Goal: Task Accomplishment & Management: Manage account settings

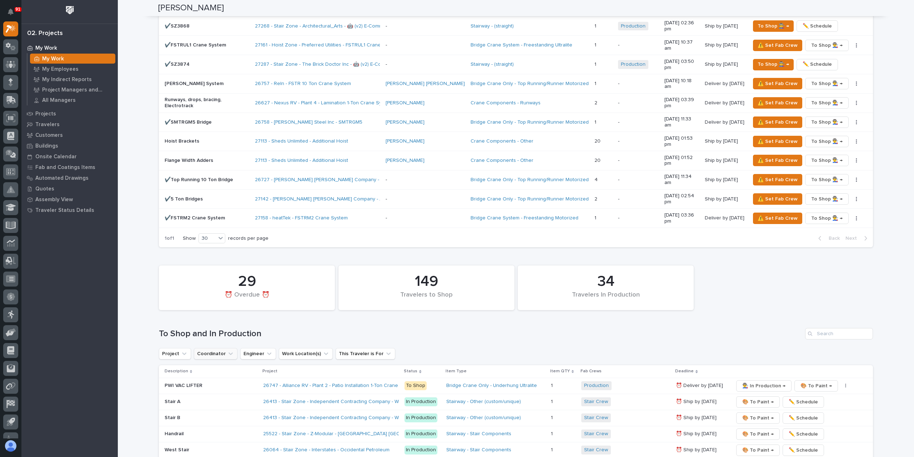
scroll to position [821, 0]
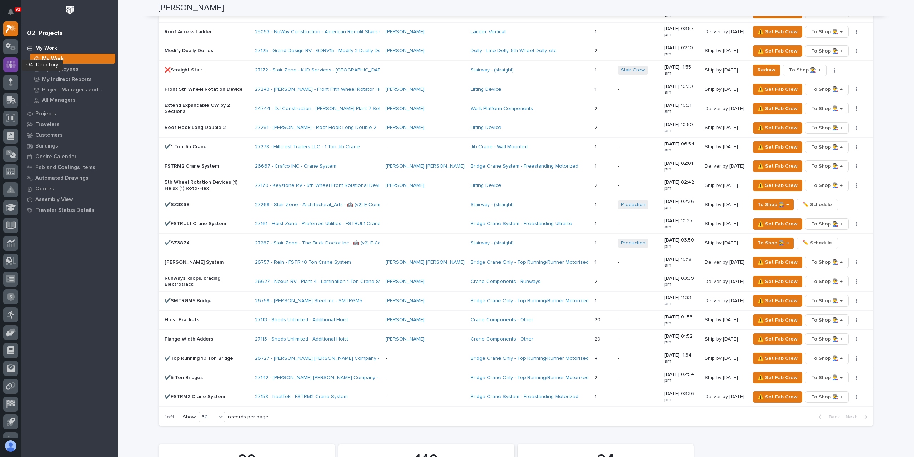
click at [11, 67] on icon at bounding box center [11, 64] width 4 height 7
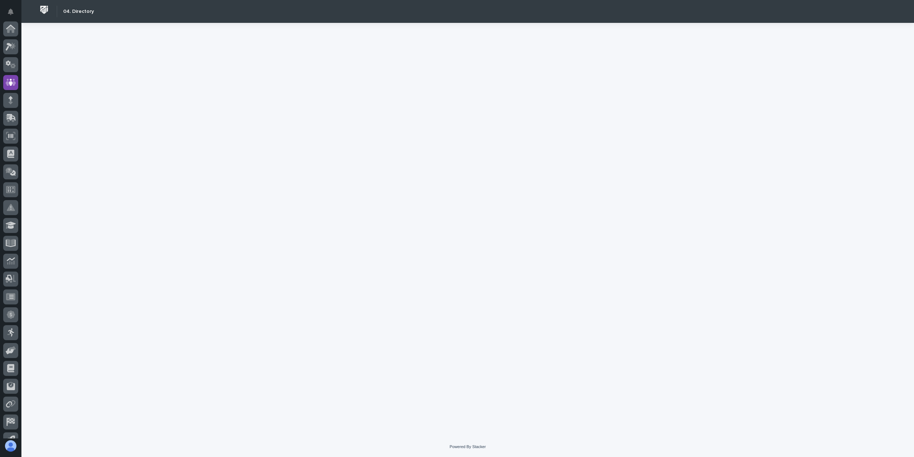
scroll to position [47, 0]
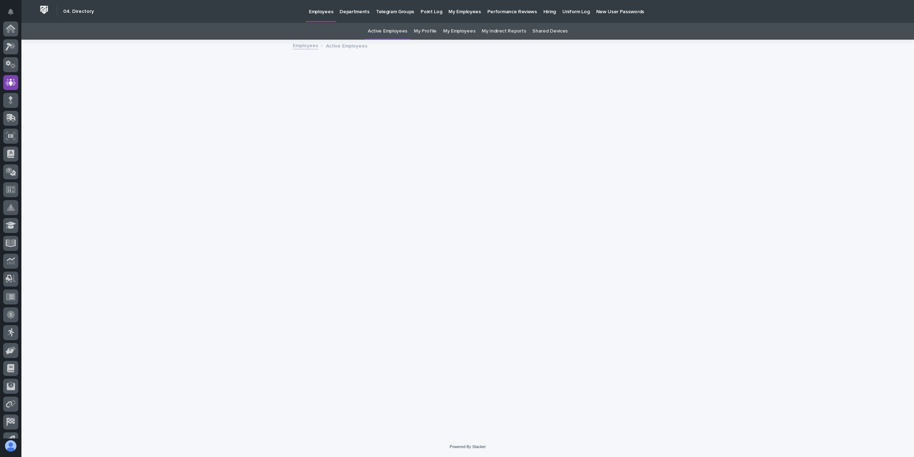
scroll to position [47, 0]
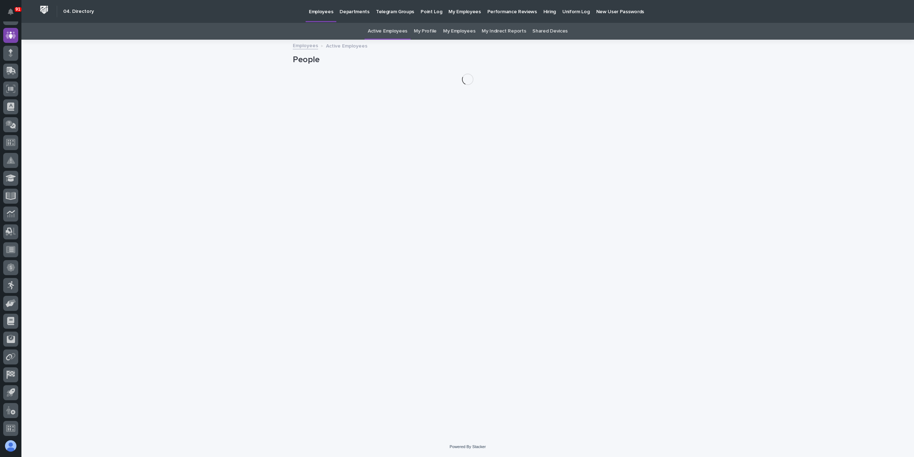
click at [435, 32] on link "My Profile" at bounding box center [425, 31] width 23 height 17
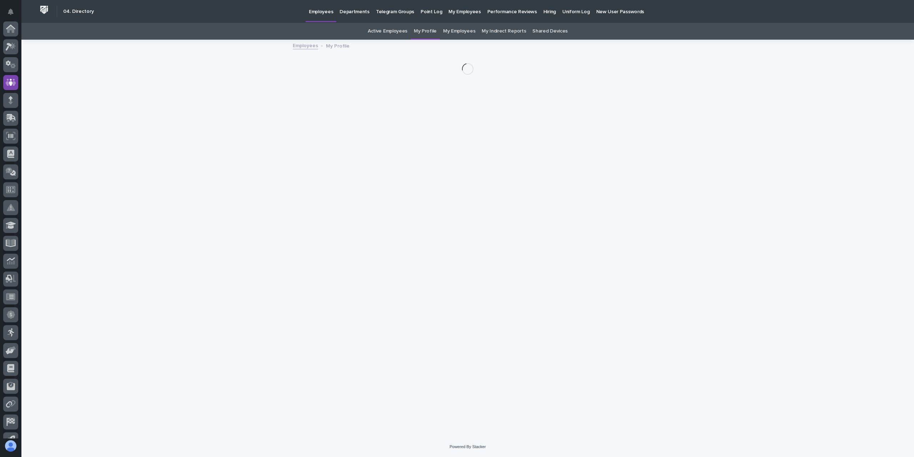
scroll to position [47, 0]
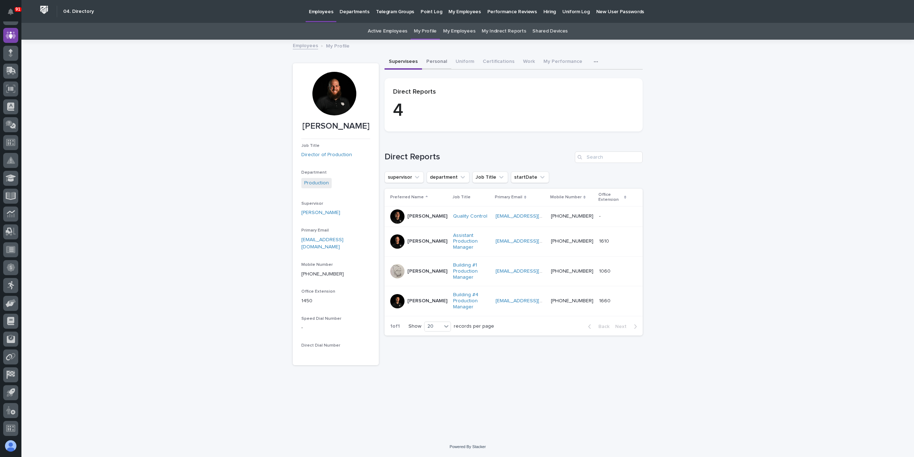
click at [431, 61] on button "Personal" at bounding box center [436, 62] width 29 height 15
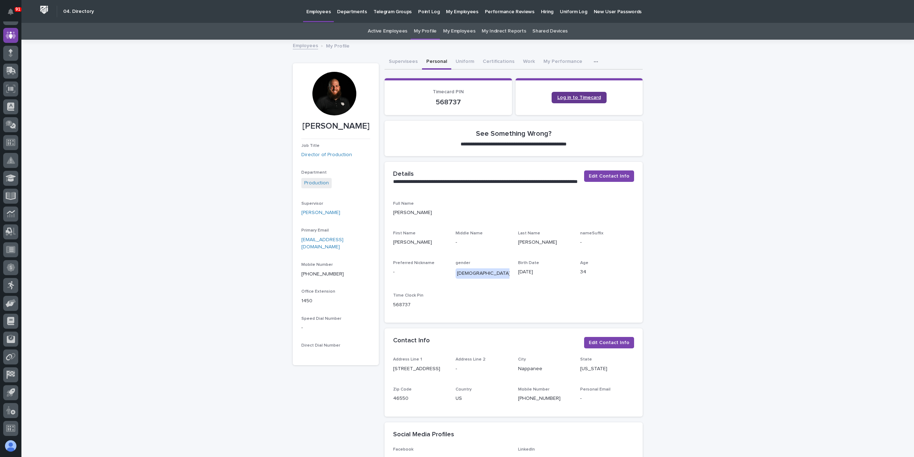
click at [567, 100] on span "Log in to Timecard" at bounding box center [579, 97] width 44 height 5
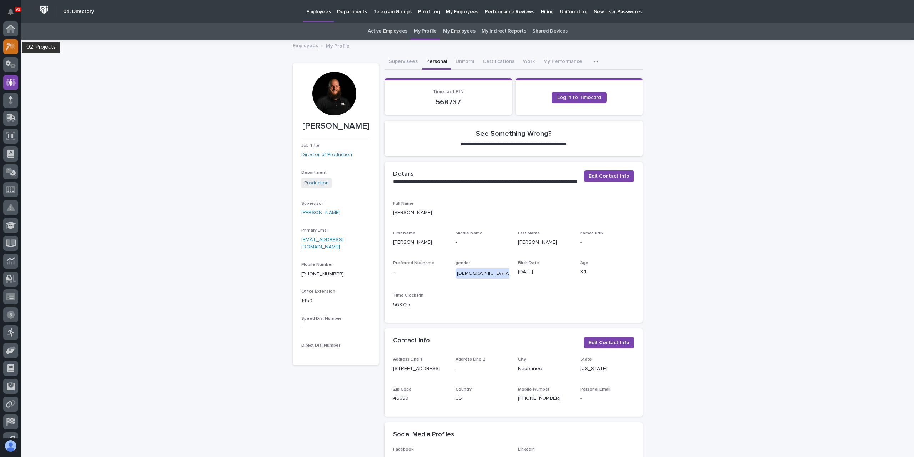
click at [16, 45] on div at bounding box center [10, 46] width 15 height 15
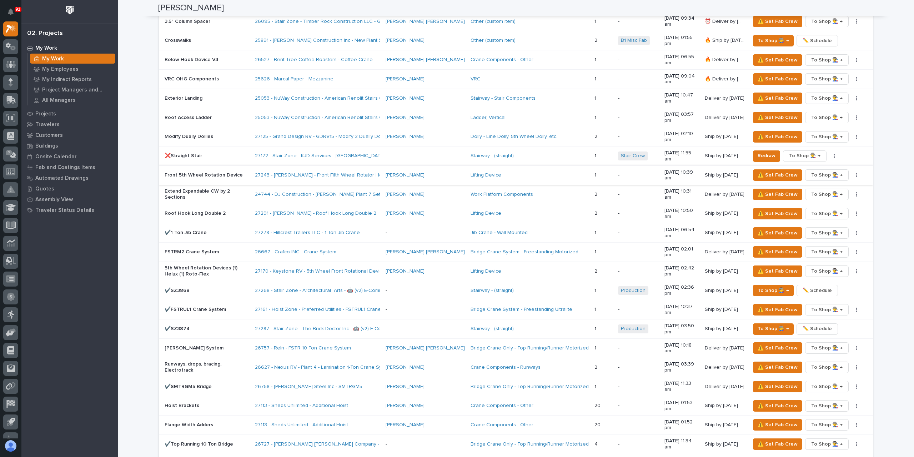
scroll to position [750, 0]
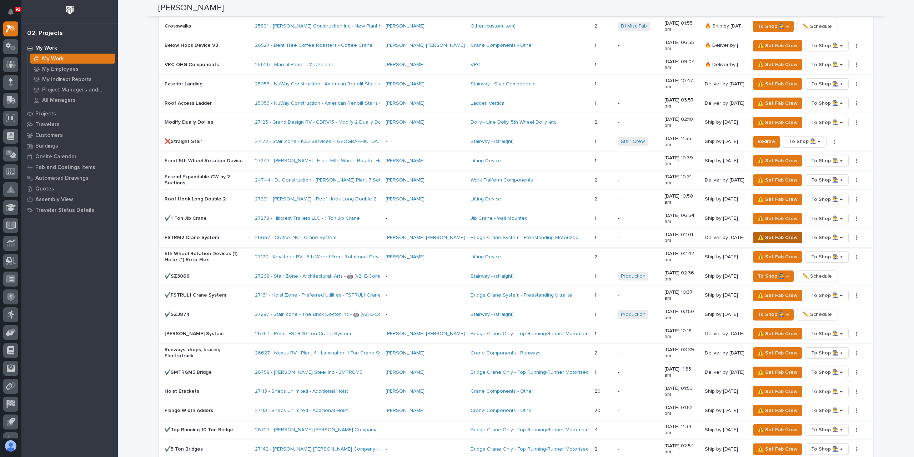
click at [772, 233] on span "⚠️ Set Fab Crew" at bounding box center [778, 237] width 40 height 9
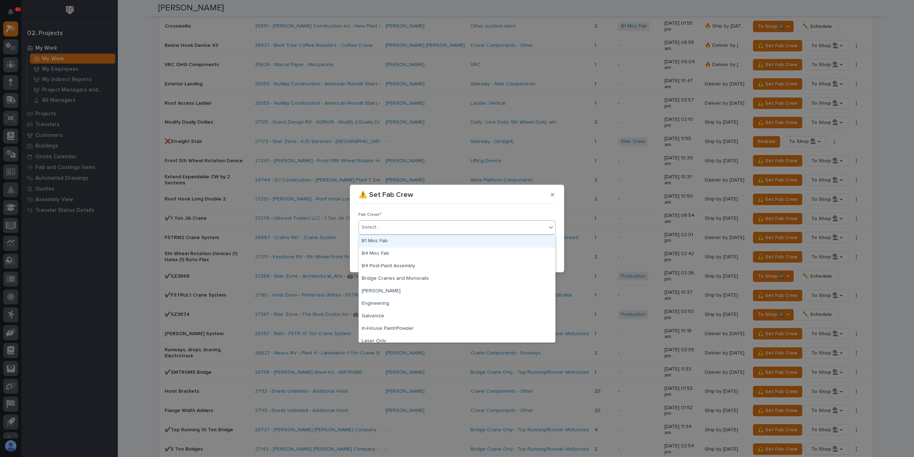
click at [394, 228] on div "Select..." at bounding box center [452, 227] width 187 height 12
click at [390, 277] on div "Bridge Cranes and Monorails" at bounding box center [457, 278] width 196 height 12
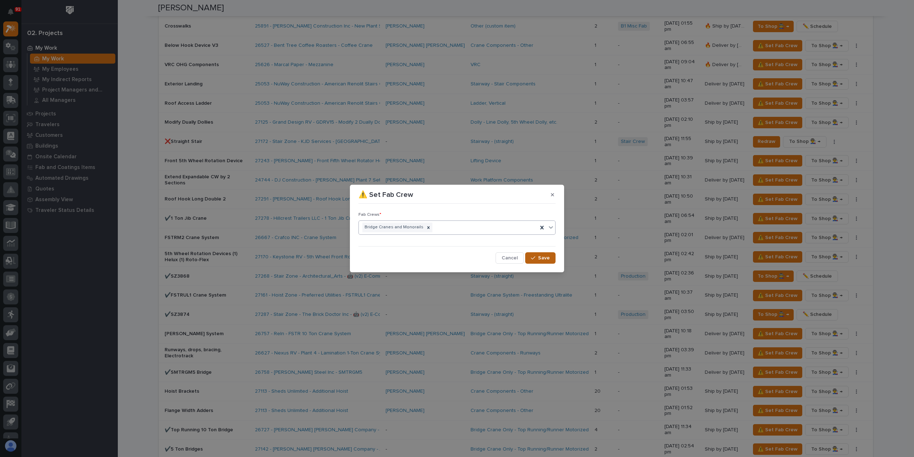
click at [543, 257] on span "Save" at bounding box center [544, 258] width 12 height 6
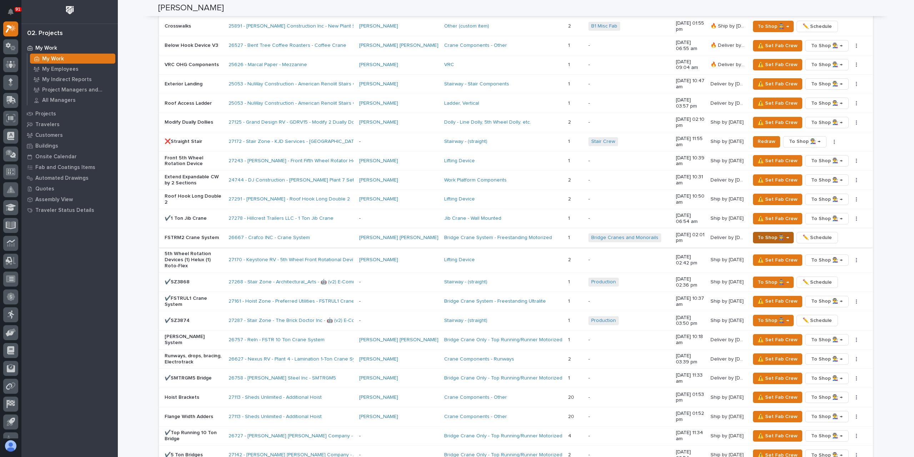
click at [772, 234] on span "To Shop 👨‍🏭 →" at bounding box center [773, 237] width 31 height 9
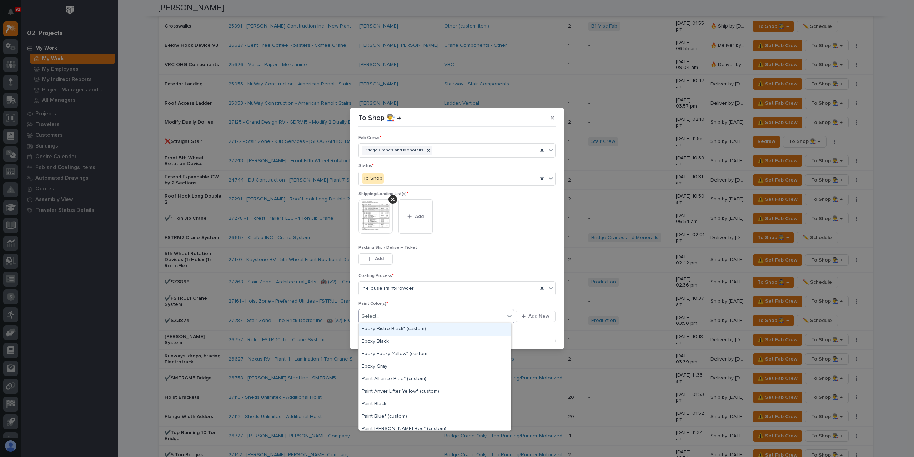
click at [386, 314] on div "Select..." at bounding box center [432, 316] width 146 height 12
click at [386, 351] on div "Paint Gray" at bounding box center [435, 348] width 152 height 12
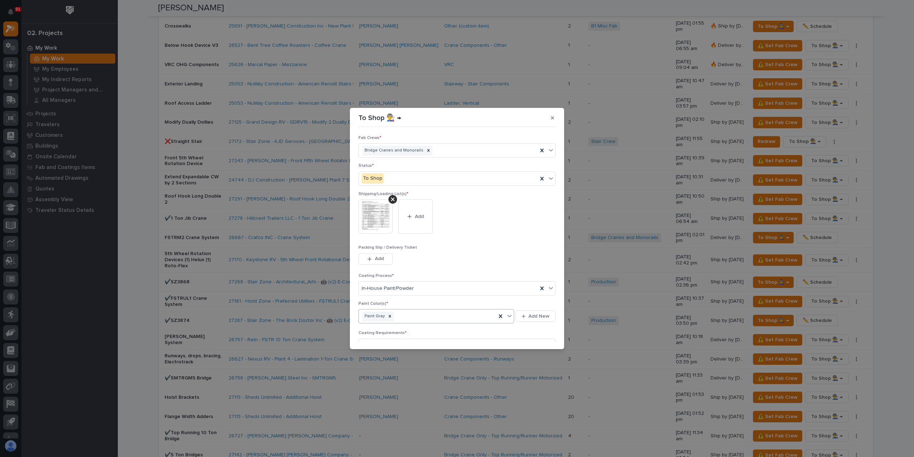
click at [406, 316] on div "Paint Gray" at bounding box center [427, 316] width 137 height 12
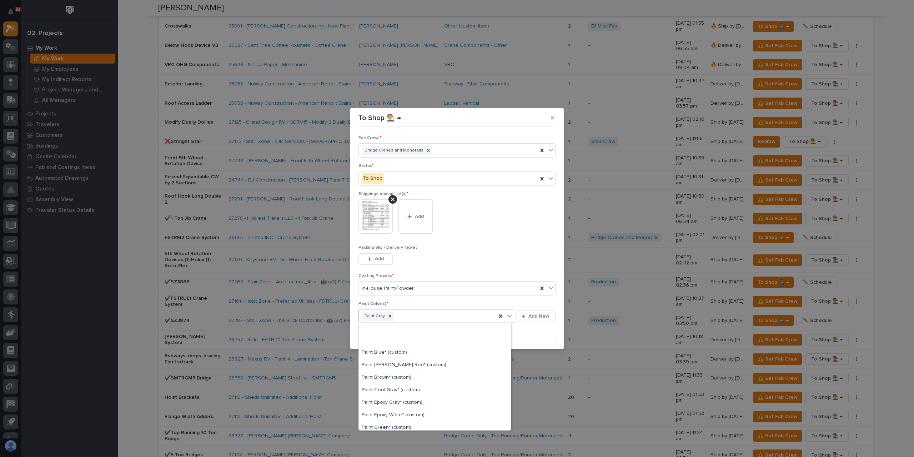
scroll to position [179, 0]
click at [388, 391] on div "Paint Yellow" at bounding box center [435, 388] width 152 height 12
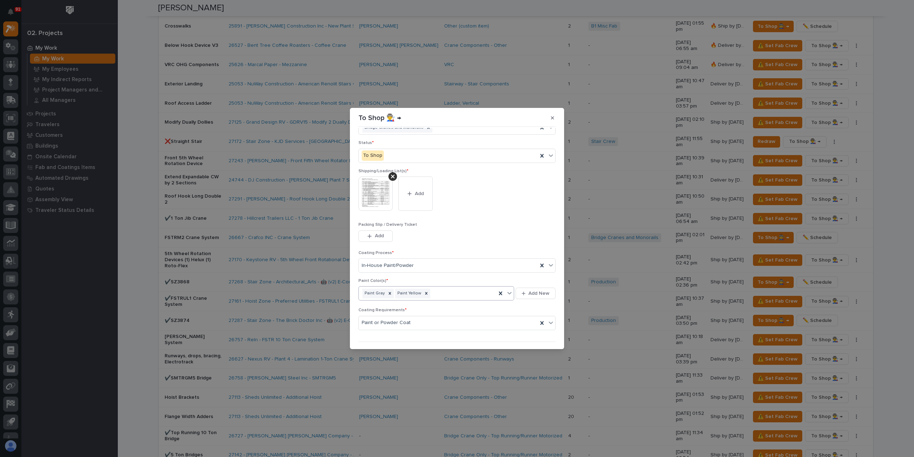
scroll to position [38, 0]
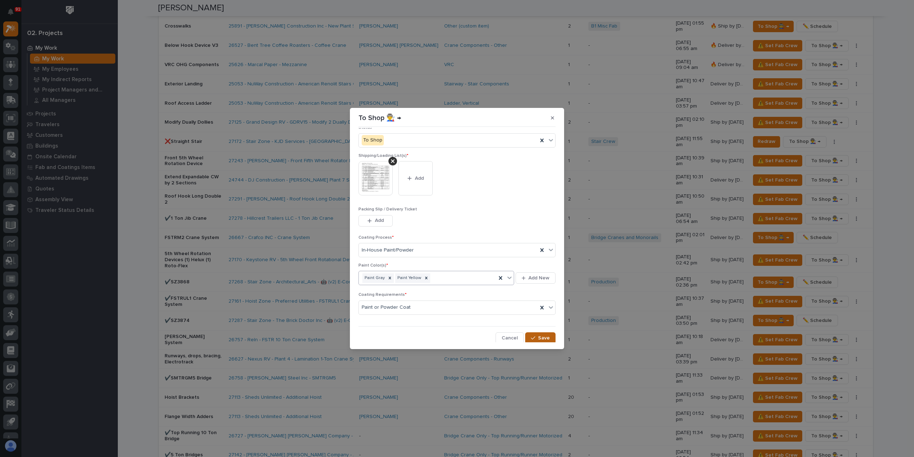
click at [531, 337] on icon "button" at bounding box center [533, 337] width 4 height 5
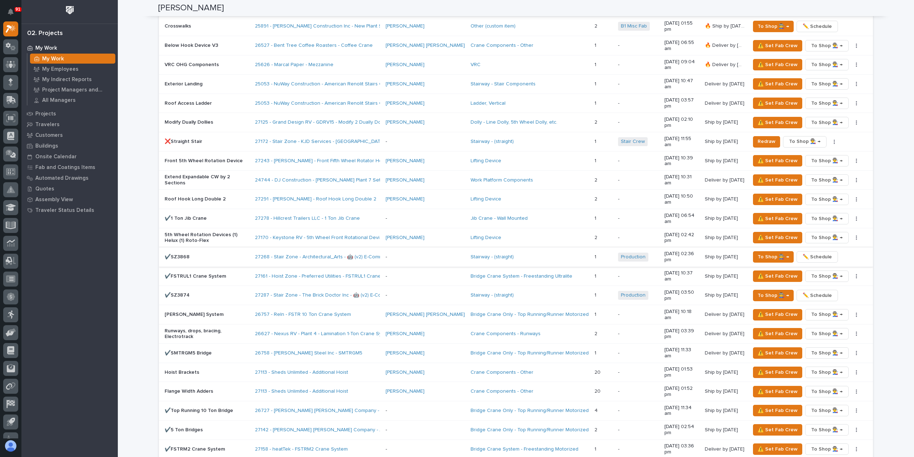
click at [817, 252] on span "✏️ Schedule" at bounding box center [817, 256] width 29 height 9
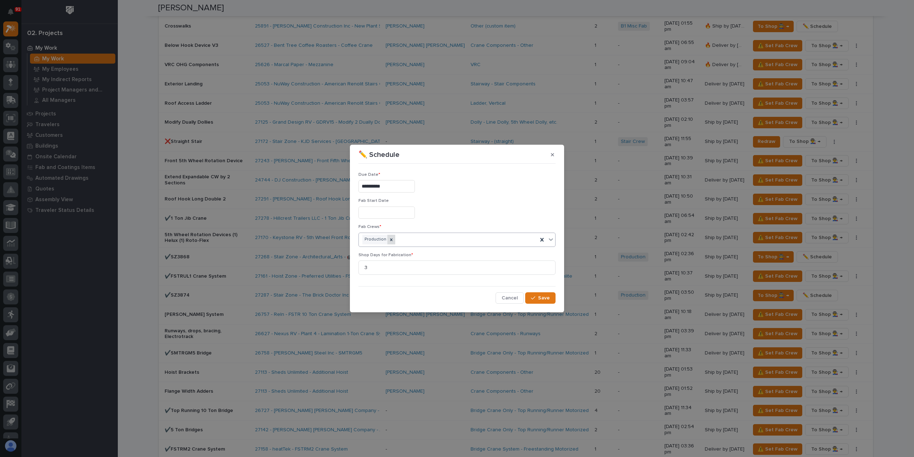
click at [390, 239] on icon at bounding box center [391, 239] width 2 height 2
click at [401, 239] on div "Select..." at bounding box center [452, 240] width 187 height 12
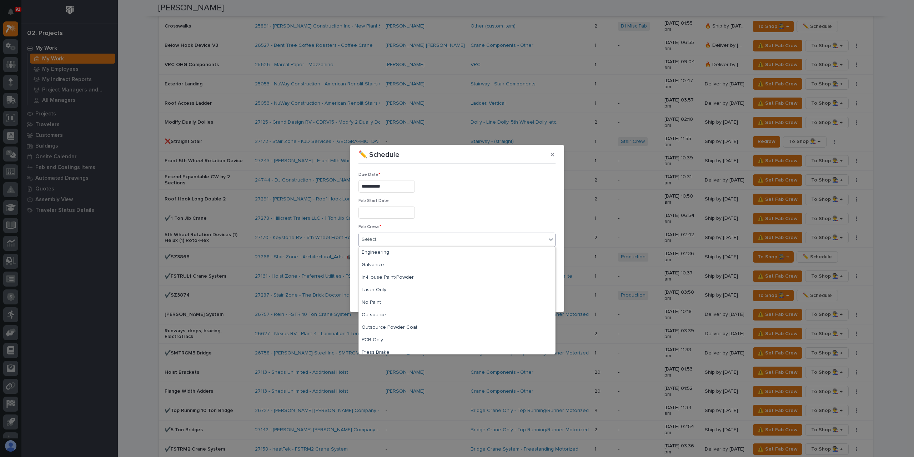
scroll to position [168, 0]
click at [395, 299] on div "Stair Crew" at bounding box center [457, 297] width 196 height 12
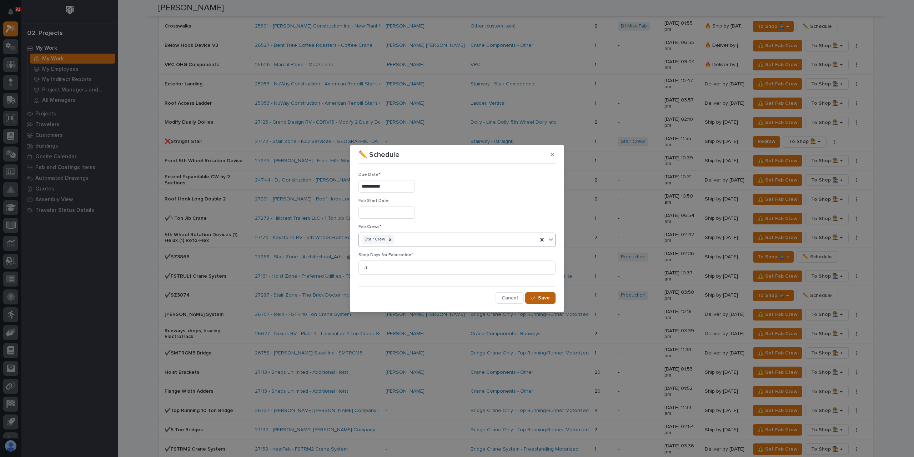
click at [530, 294] on button "Save" at bounding box center [540, 297] width 30 height 11
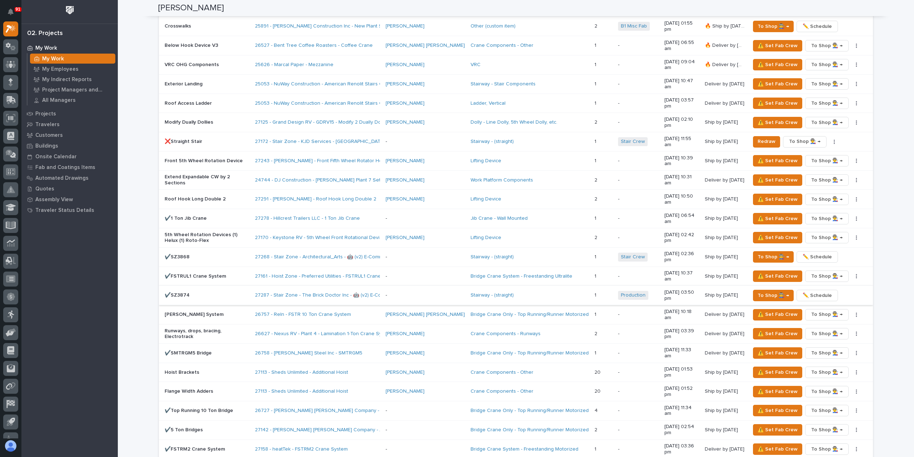
click at [812, 291] on span "✏️ Schedule" at bounding box center [817, 295] width 29 height 9
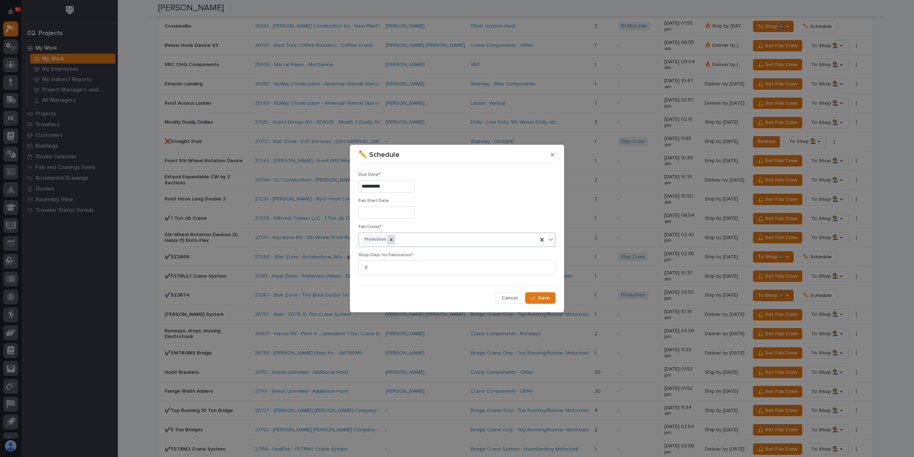
click at [390, 239] on icon at bounding box center [391, 239] width 2 height 2
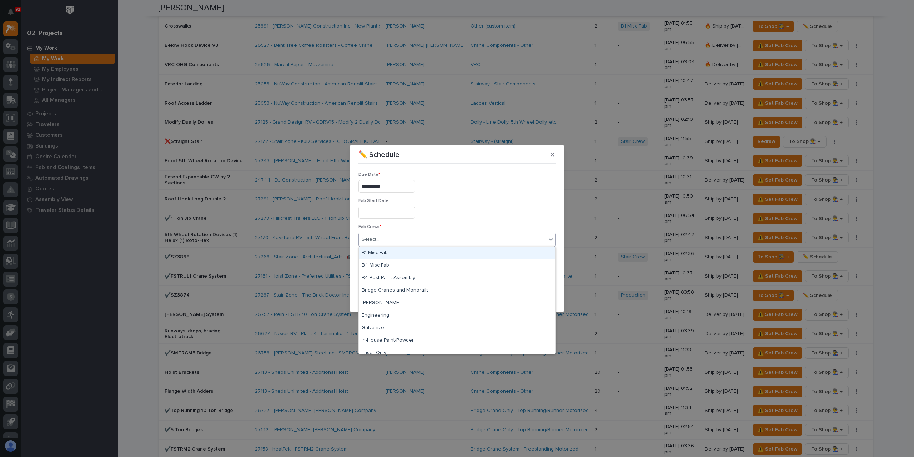
click at [405, 240] on div "Select..." at bounding box center [452, 240] width 187 height 12
click at [393, 297] on div "Stair Crew" at bounding box center [457, 297] width 196 height 12
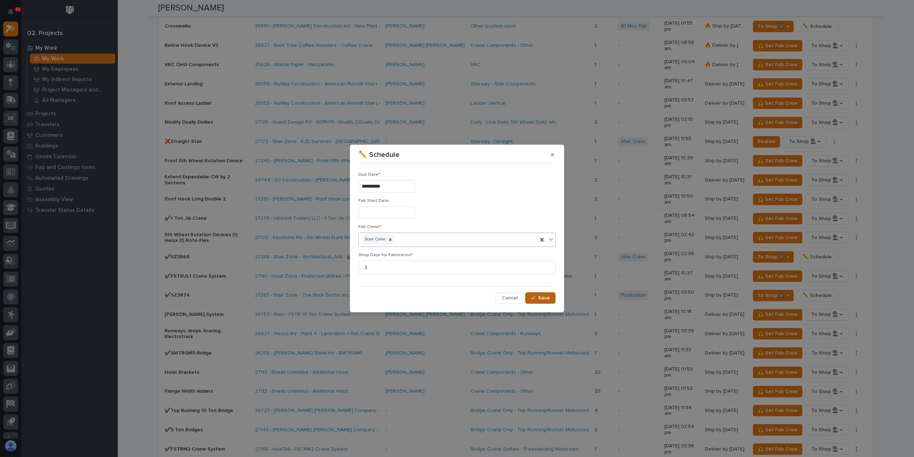
click at [540, 296] on span "Save" at bounding box center [544, 298] width 12 height 6
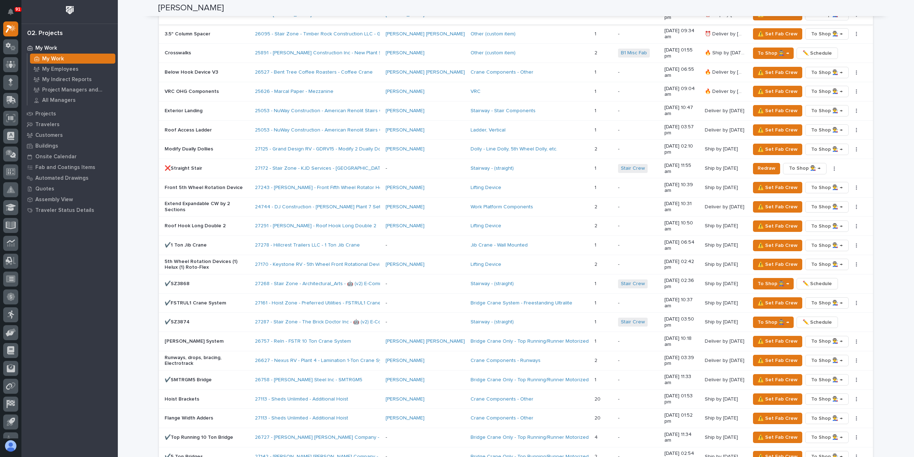
scroll to position [643, 0]
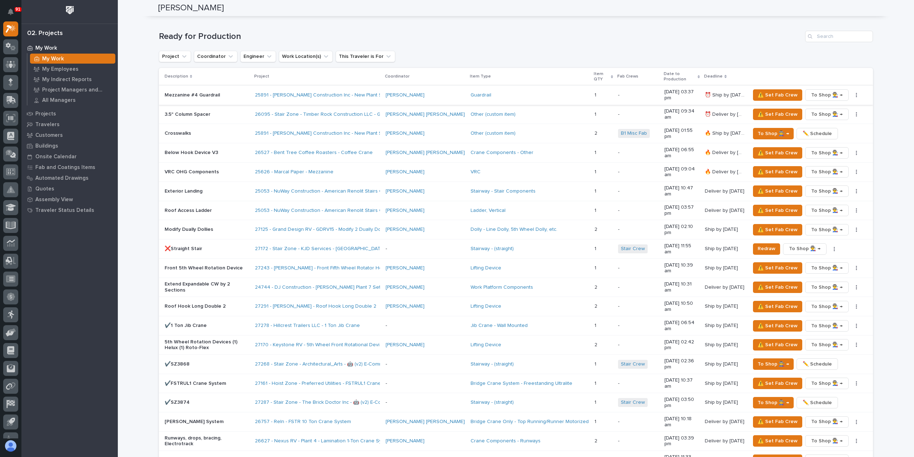
click at [856, 93] on icon "button" at bounding box center [856, 95] width 1 height 4
click at [841, 110] on span "✏️ Schedule" at bounding box center [830, 109] width 29 height 9
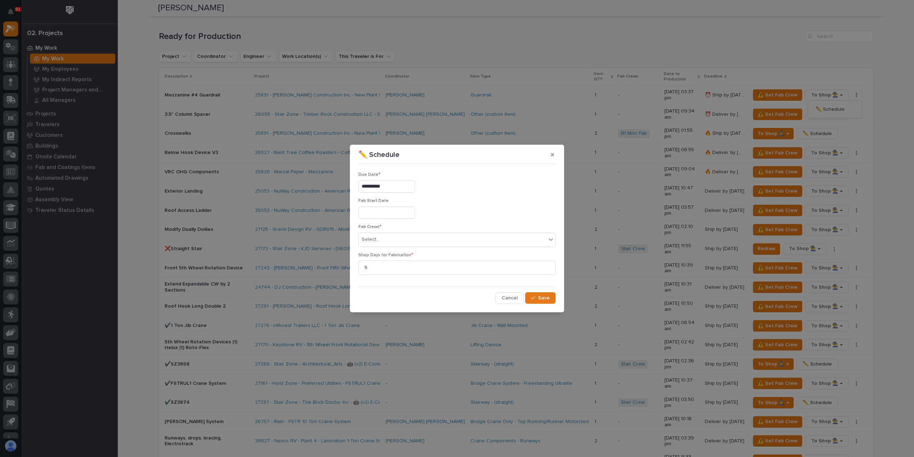
click at [395, 185] on input "**********" at bounding box center [387, 186] width 56 height 12
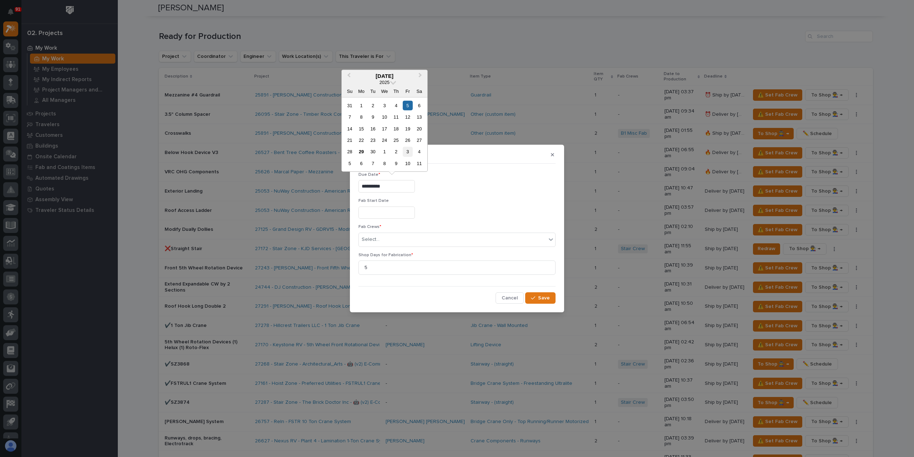
click at [408, 151] on div "3" at bounding box center [408, 152] width 10 height 10
type input "**********"
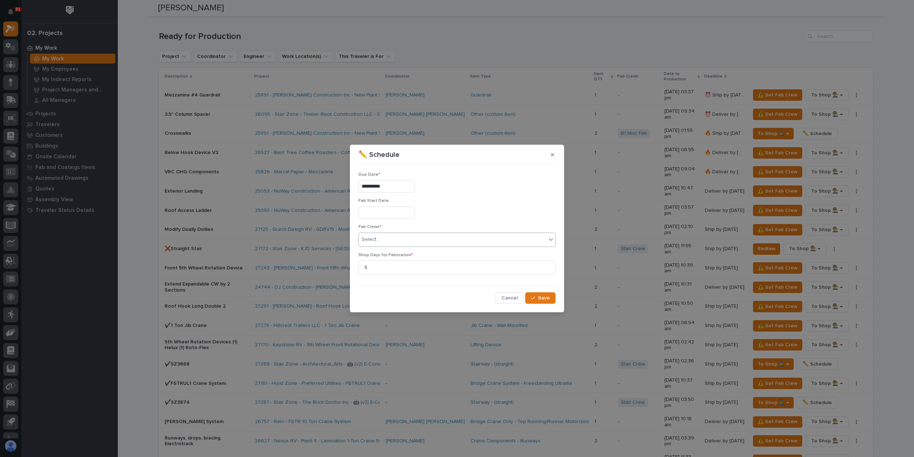
click at [405, 237] on div "Select..." at bounding box center [452, 240] width 187 height 12
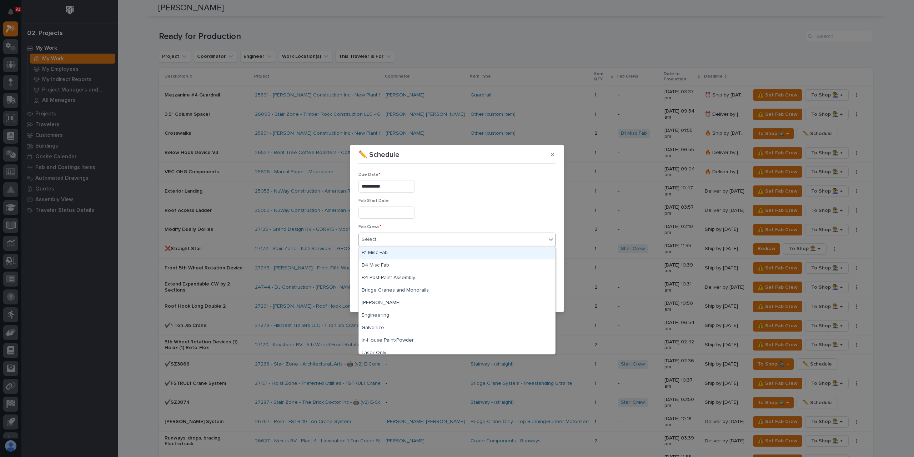
click at [394, 250] on div "B1 Misc Fab" at bounding box center [457, 253] width 196 height 12
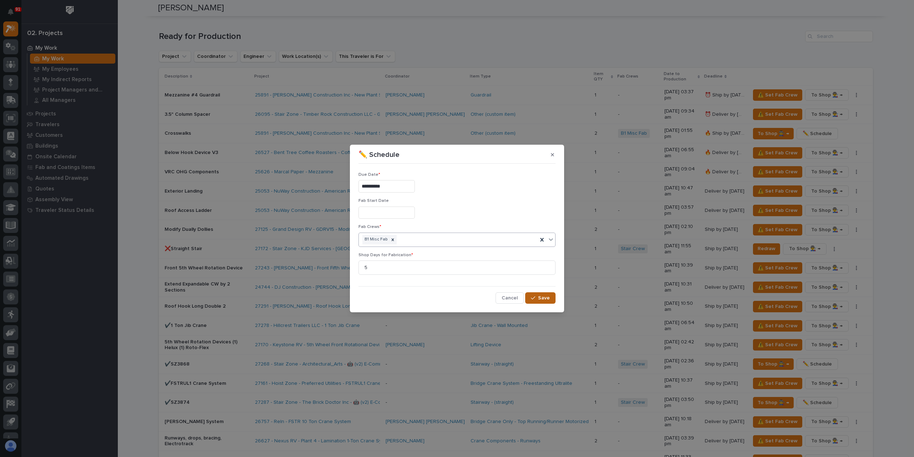
click at [532, 296] on icon "button" at bounding box center [533, 297] width 4 height 5
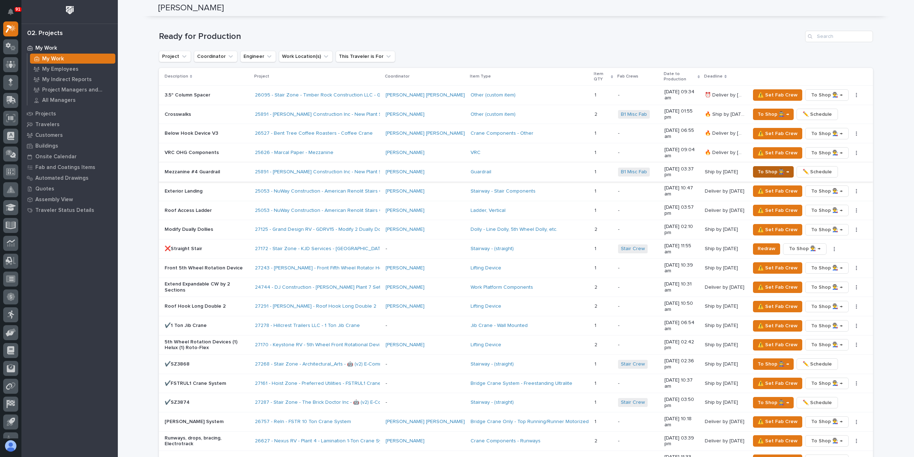
click at [763, 167] on span "To Shop 👨‍🏭 →" at bounding box center [773, 171] width 31 height 9
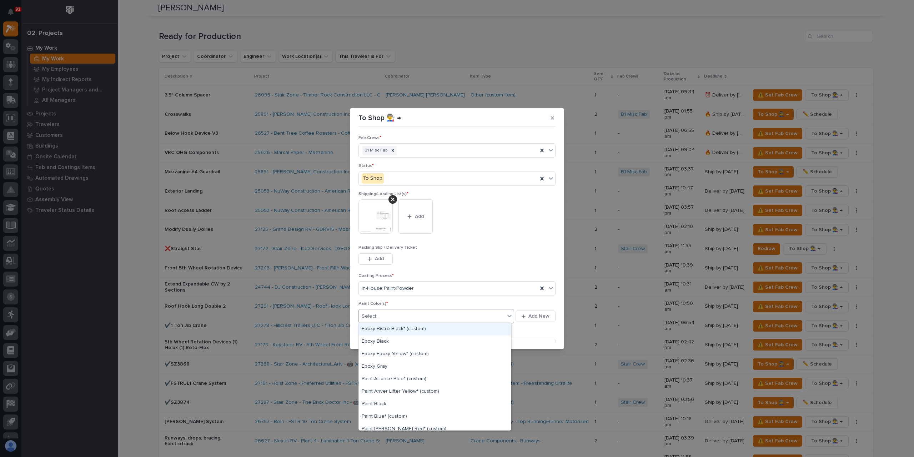
click at [390, 313] on div "Select..." at bounding box center [432, 316] width 146 height 12
click at [405, 346] on div "Paint Alliance Blue* (custom)" at bounding box center [435, 340] width 152 height 12
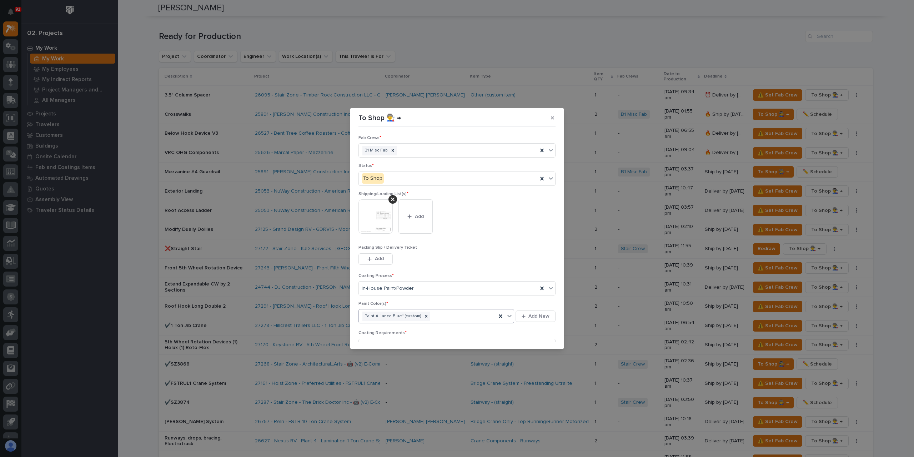
scroll to position [38, 0]
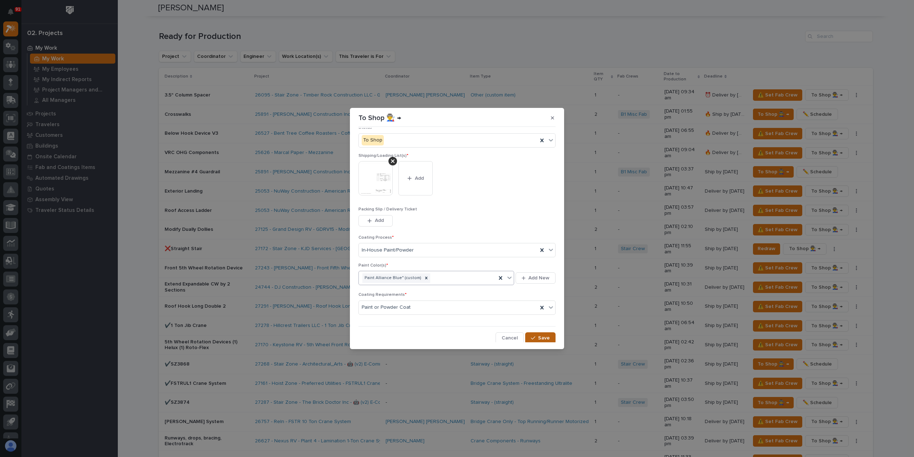
click at [534, 336] on div "button" at bounding box center [534, 337] width 7 height 5
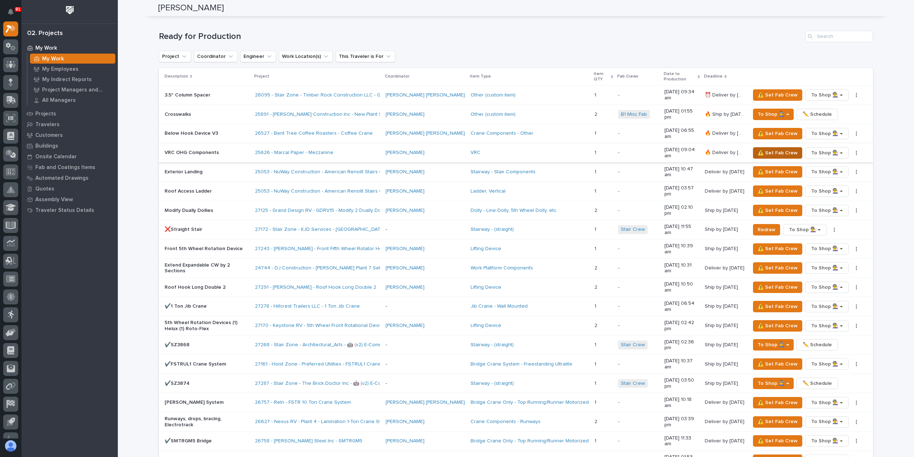
click at [770, 149] on span "⚠️ Set Fab Crew" at bounding box center [778, 153] width 40 height 9
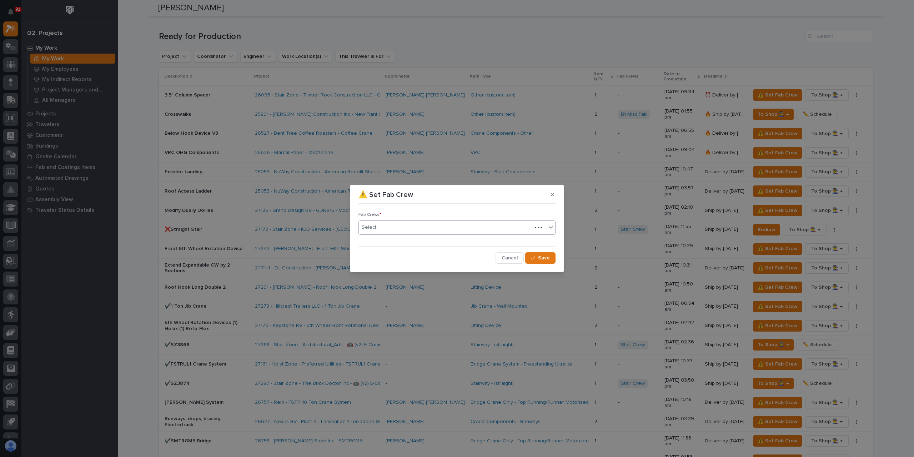
click at [382, 231] on div "Select..." at bounding box center [445, 227] width 173 height 12
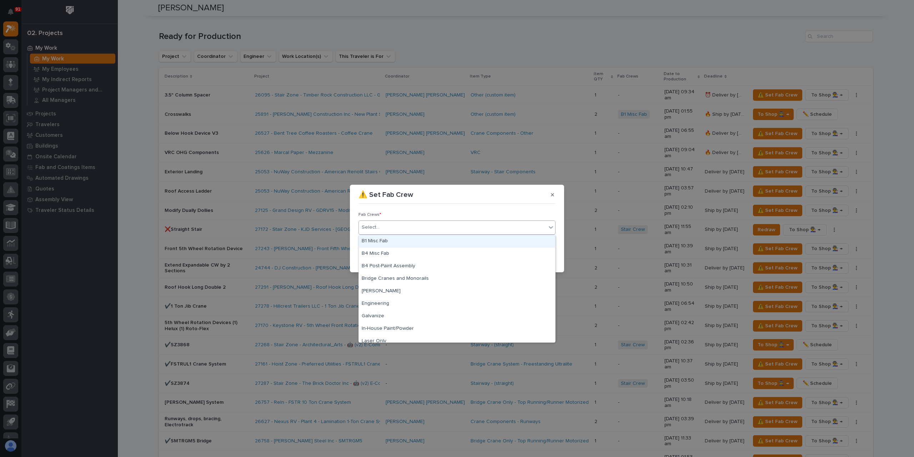
click at [391, 241] on div "B1 Misc Fab" at bounding box center [457, 241] width 196 height 12
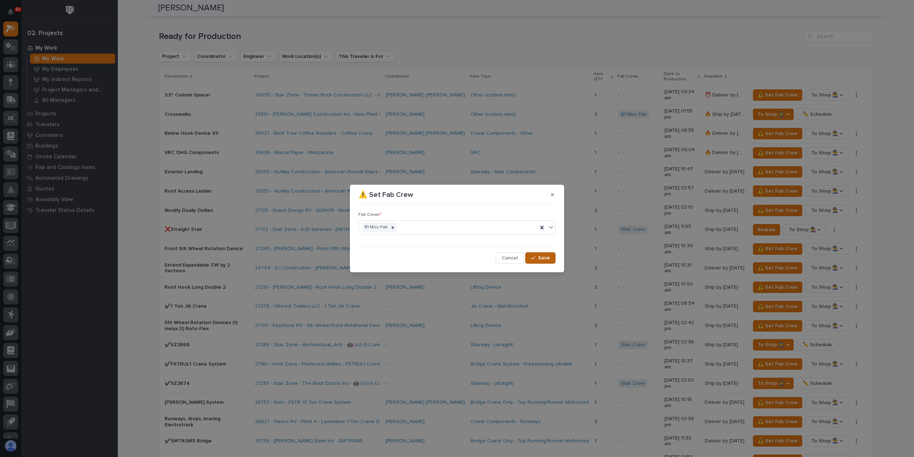
click at [536, 254] on button "Save" at bounding box center [540, 257] width 30 height 11
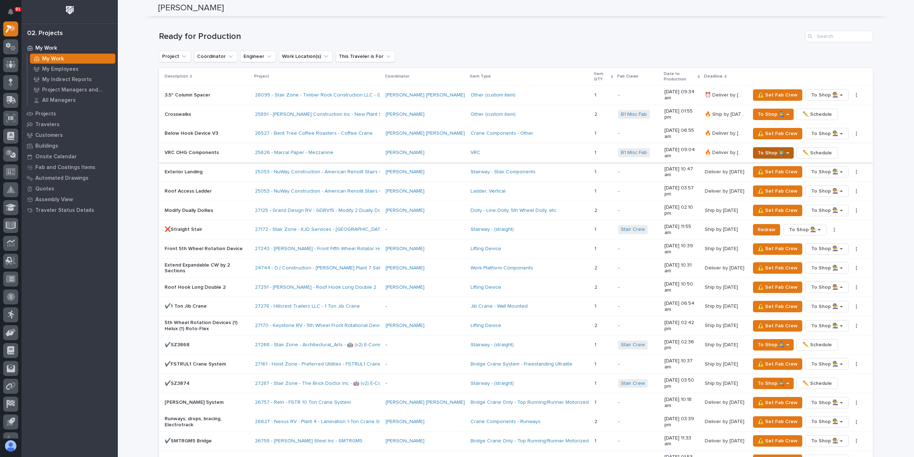
click at [764, 149] on span "To Shop 👨‍🏭 →" at bounding box center [773, 153] width 31 height 9
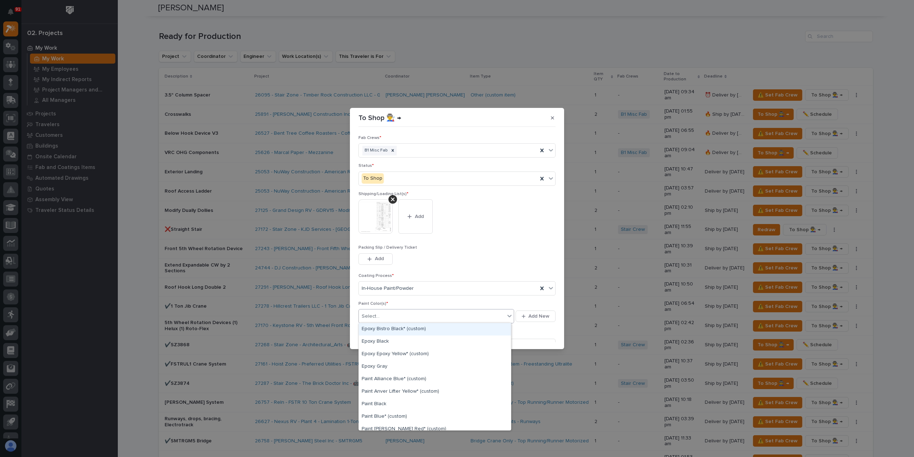
click at [391, 315] on div "Select..." at bounding box center [432, 316] width 146 height 12
click at [377, 351] on div "Paint Gray" at bounding box center [435, 348] width 152 height 12
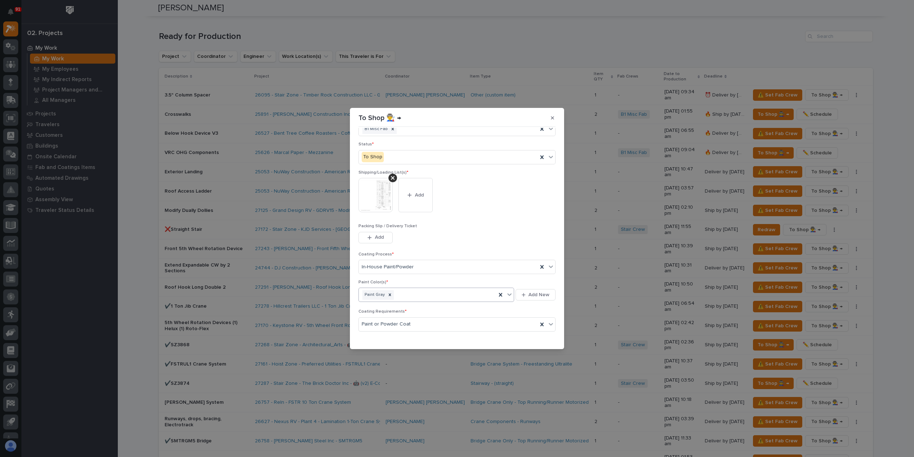
scroll to position [38, 0]
click at [540, 335] on span "Save" at bounding box center [544, 338] width 12 height 6
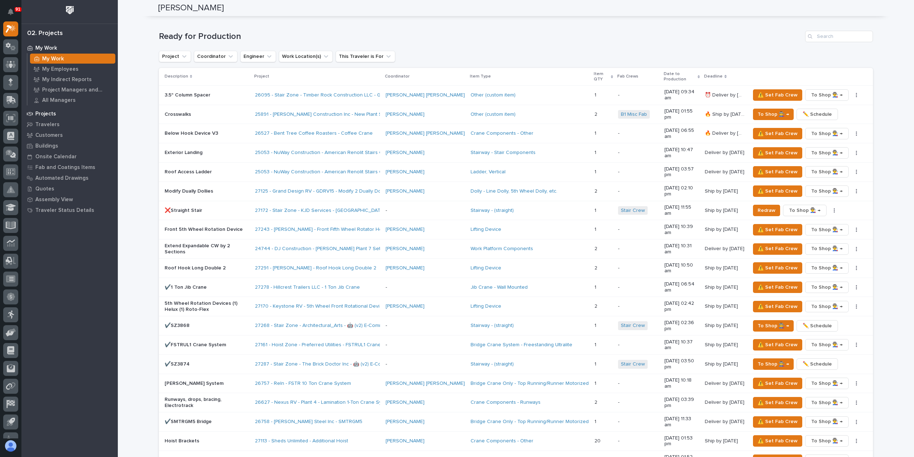
click at [53, 111] on p "Projects" at bounding box center [45, 114] width 21 height 6
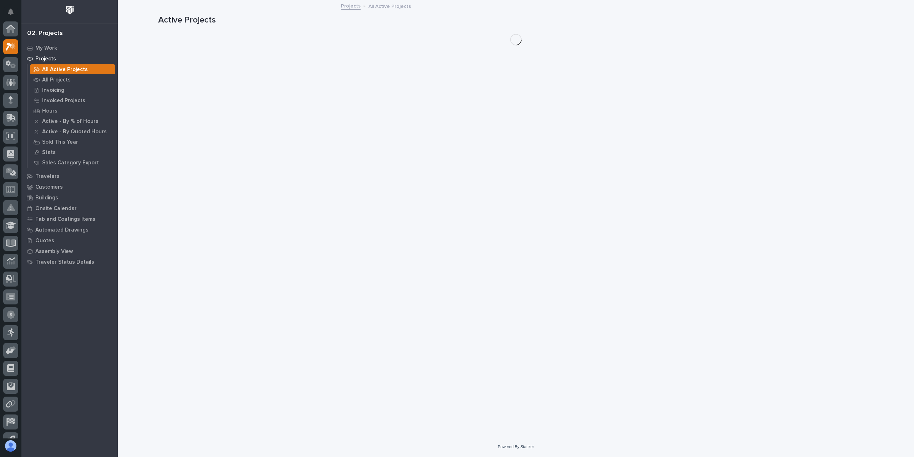
scroll to position [18, 0]
click at [56, 77] on p "All Projects" at bounding box center [56, 80] width 29 height 6
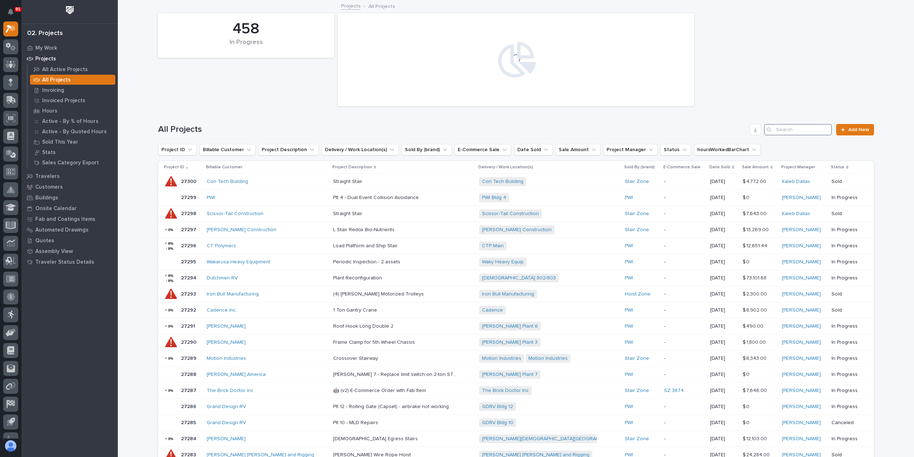
click at [786, 125] on input "Search" at bounding box center [798, 129] width 68 height 11
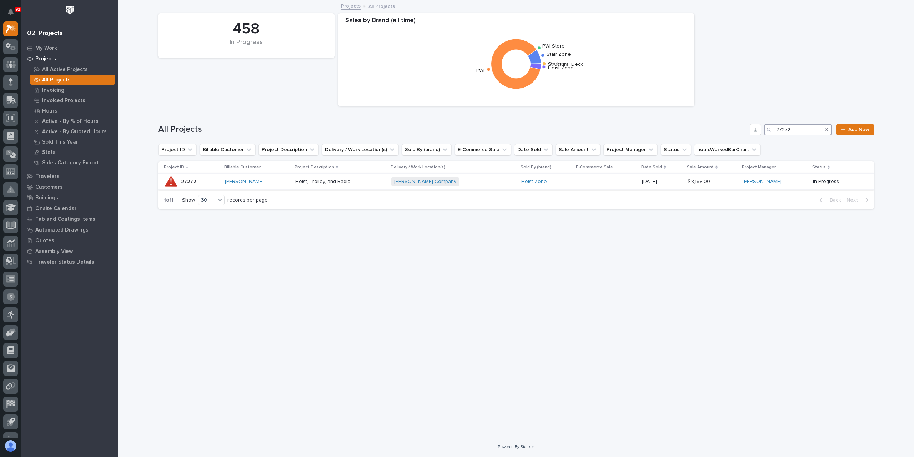
type input "27272"
click at [307, 178] on p "Hoist, Trolley, and Radio" at bounding box center [323, 180] width 57 height 7
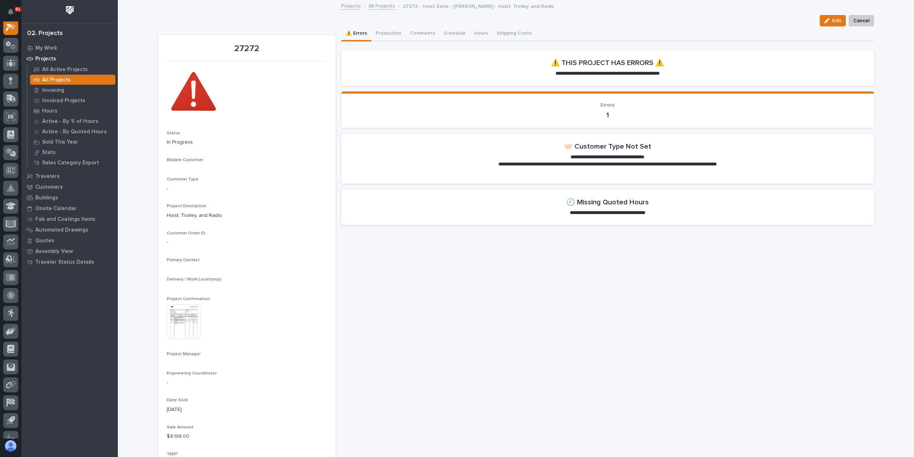
scroll to position [18, 0]
click at [382, 31] on button "Production" at bounding box center [388, 33] width 34 height 15
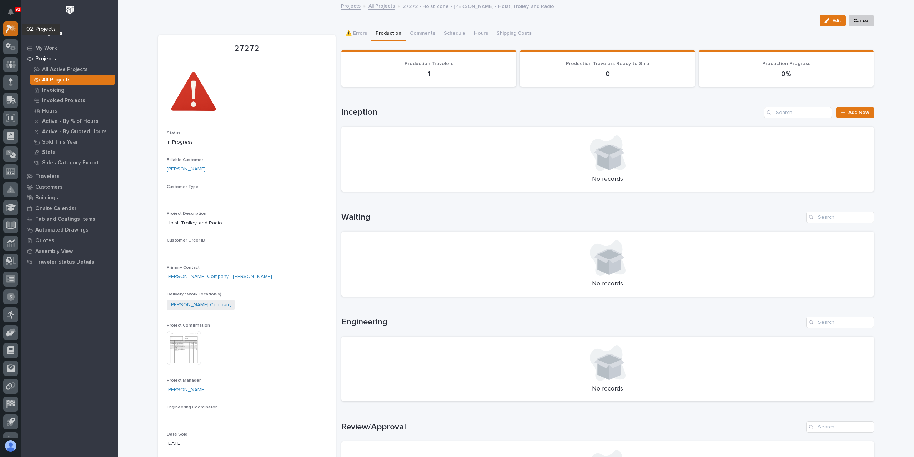
click at [14, 26] on icon at bounding box center [13, 28] width 6 height 7
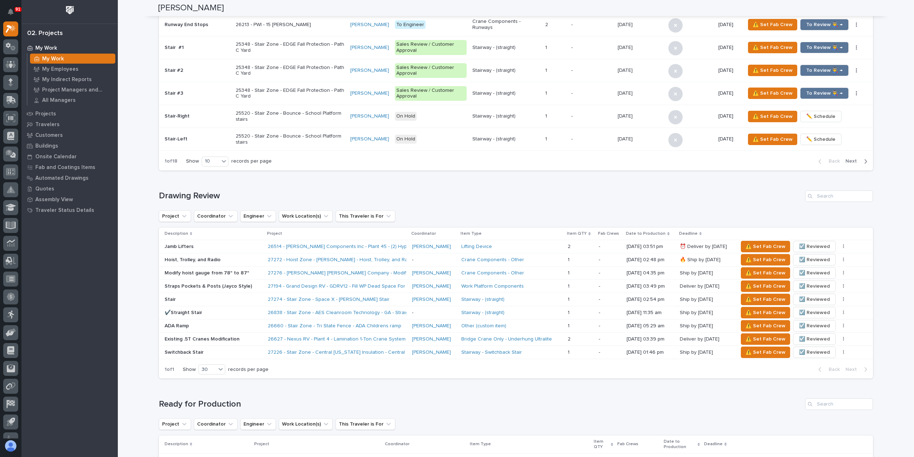
scroll to position [286, 0]
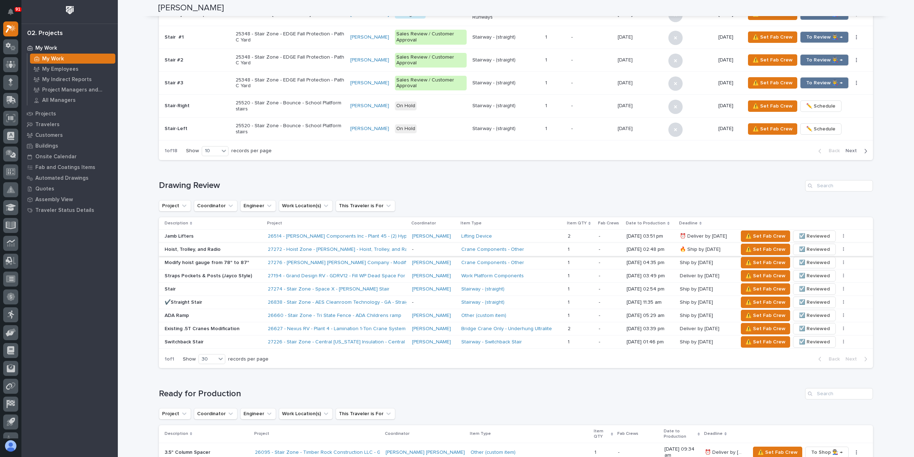
click at [818, 247] on span "☑️ Reviewed" at bounding box center [814, 249] width 31 height 9
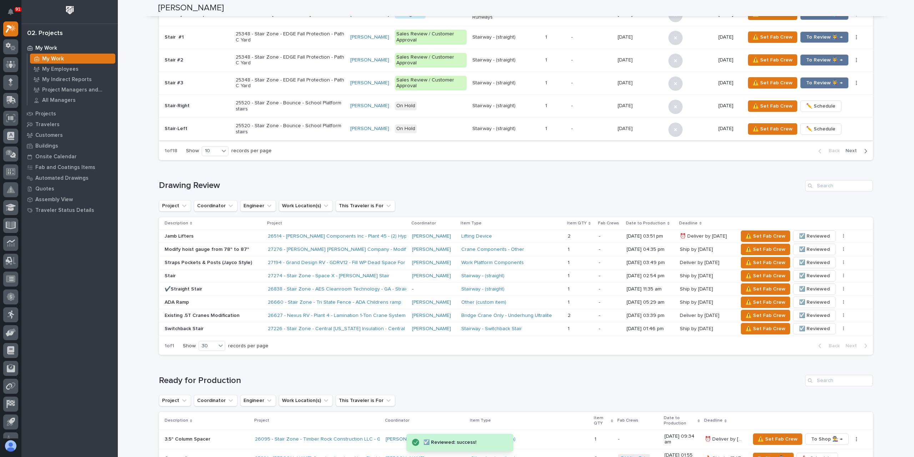
scroll to position [571, 0]
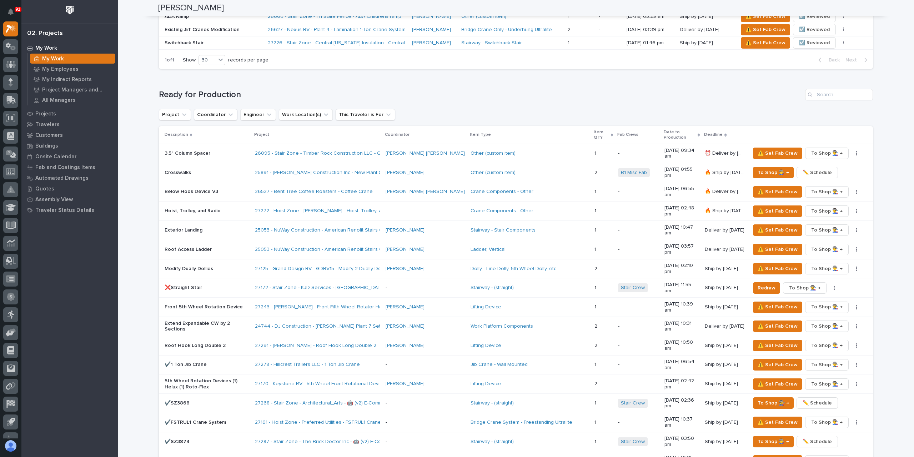
click at [180, 208] on p "Hoist, Trolley, and Radio" at bounding box center [207, 211] width 85 height 6
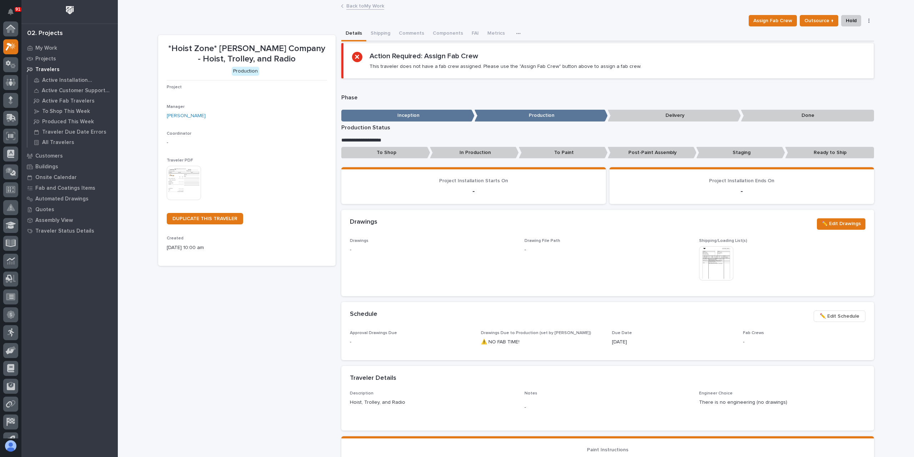
scroll to position [18, 0]
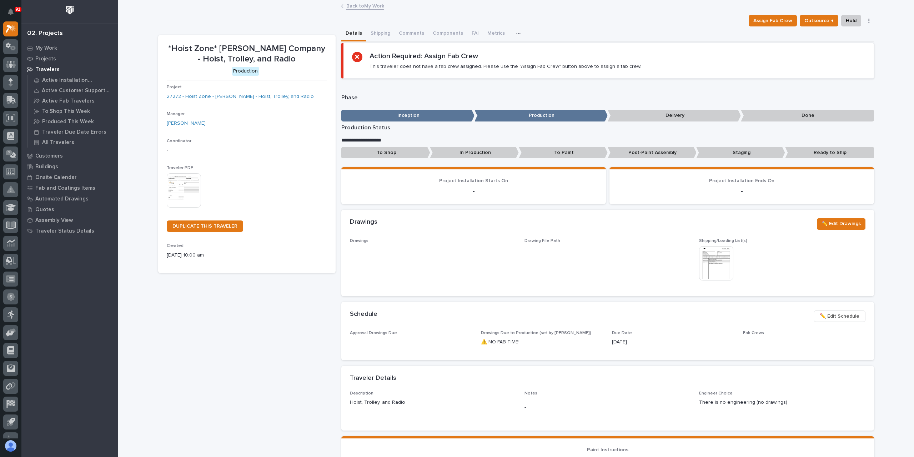
click at [631, 148] on p "Post-Paint Assembly" at bounding box center [652, 153] width 89 height 12
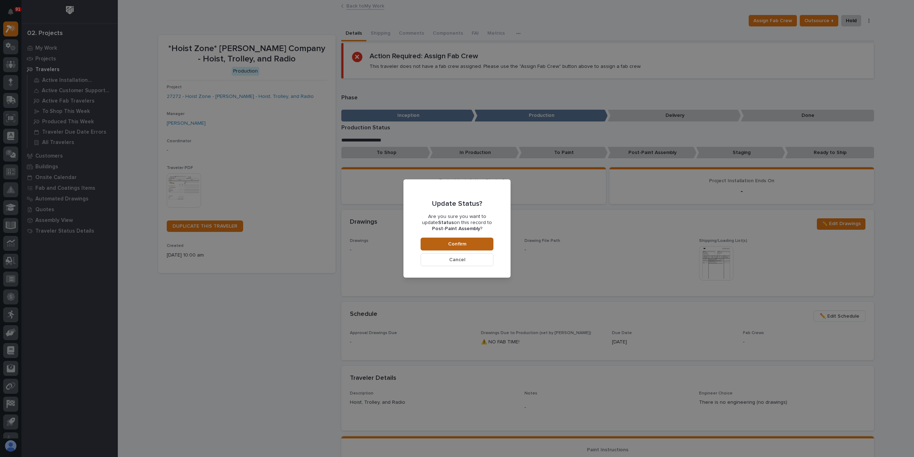
click at [479, 247] on button "Confirm" at bounding box center [457, 243] width 73 height 13
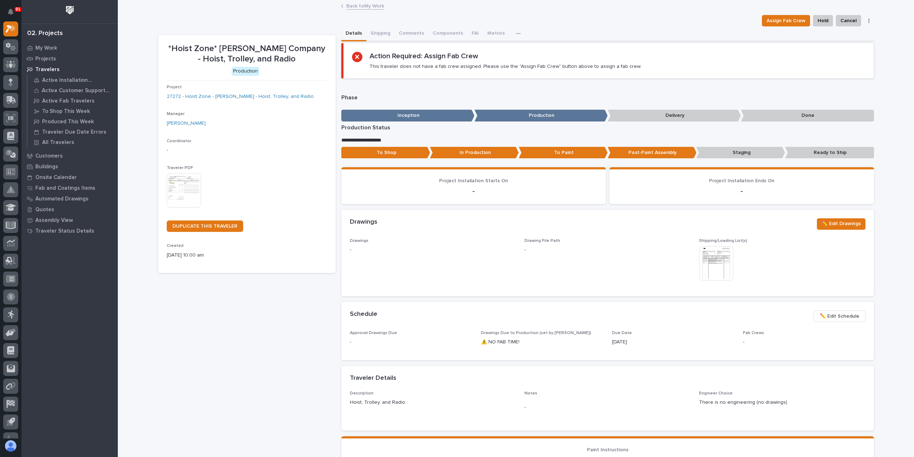
scroll to position [42, 0]
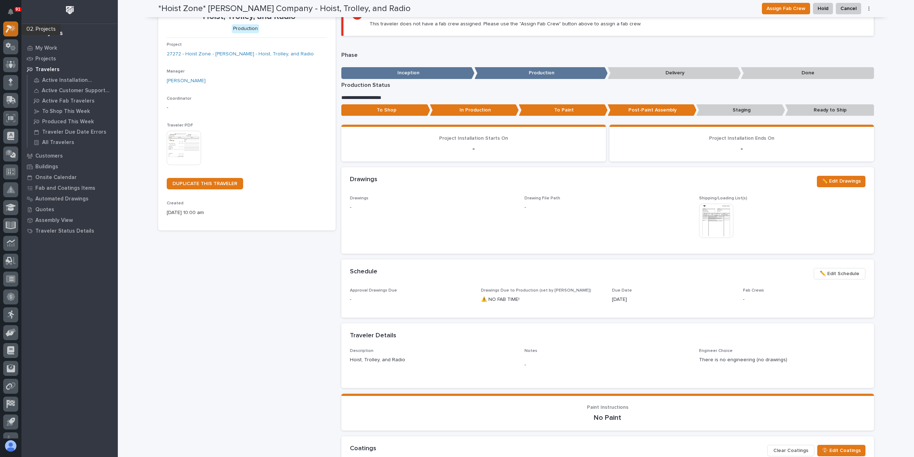
click at [9, 26] on icon at bounding box center [9, 29] width 6 height 8
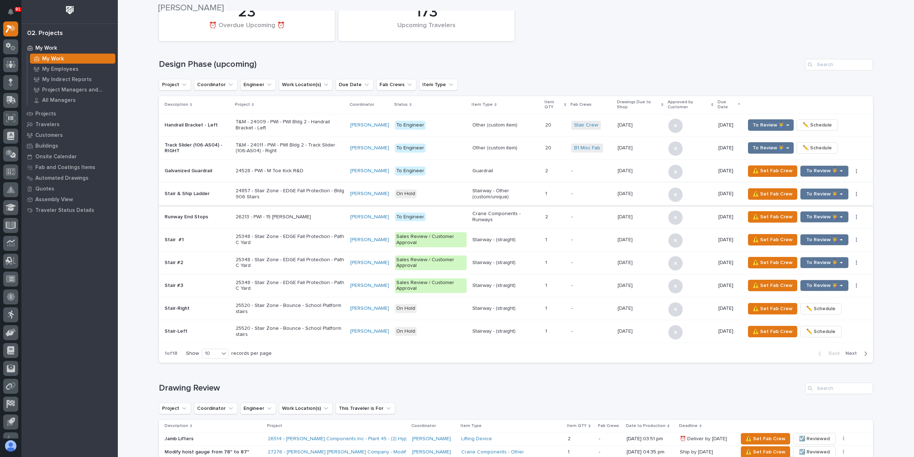
scroll to position [500, 0]
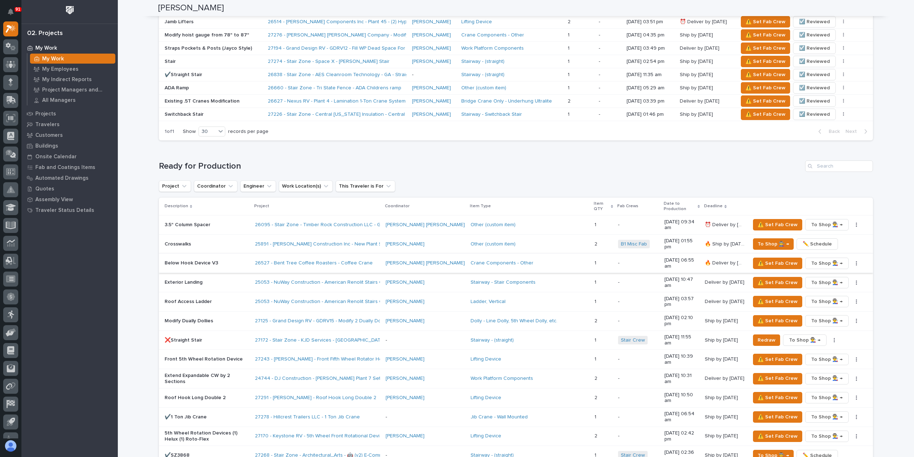
click at [853, 261] on button "button" at bounding box center [857, 263] width 10 height 5
click at [832, 270] on span "✏️ Schedule" at bounding box center [830, 274] width 29 height 9
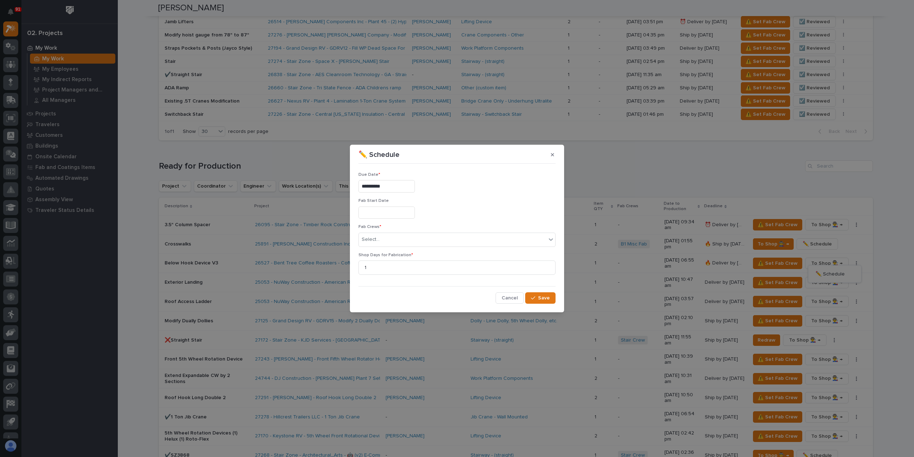
click at [401, 187] on input "**********" at bounding box center [387, 186] width 56 height 12
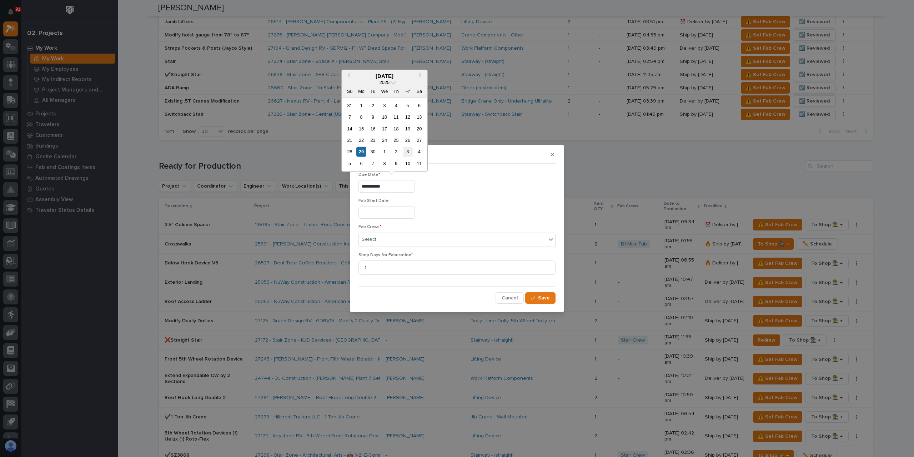
click at [408, 155] on div "3" at bounding box center [408, 152] width 10 height 10
type input "**********"
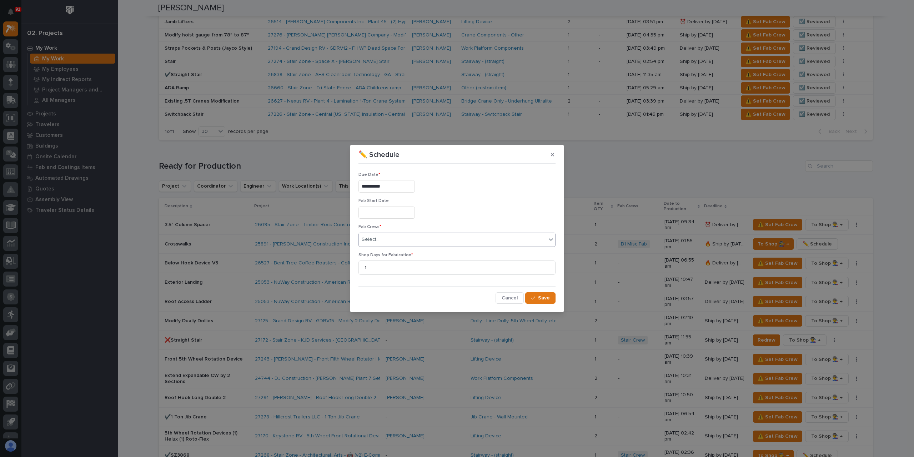
click at [402, 242] on div "Select..." at bounding box center [452, 240] width 187 height 12
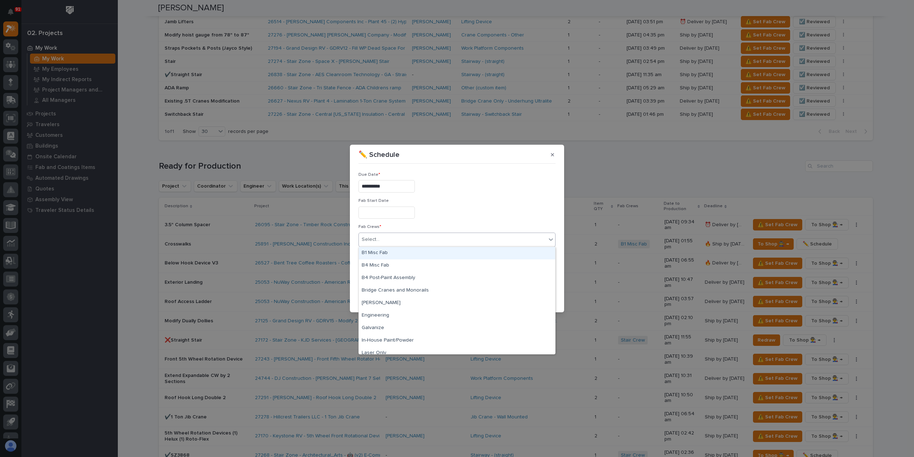
click at [398, 249] on div "B1 Misc Fab" at bounding box center [457, 253] width 196 height 12
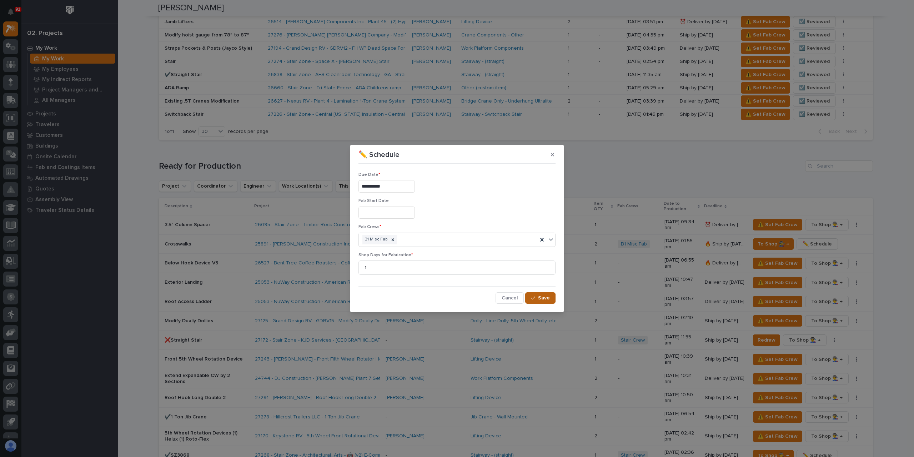
click at [544, 297] on span "Save" at bounding box center [544, 298] width 12 height 6
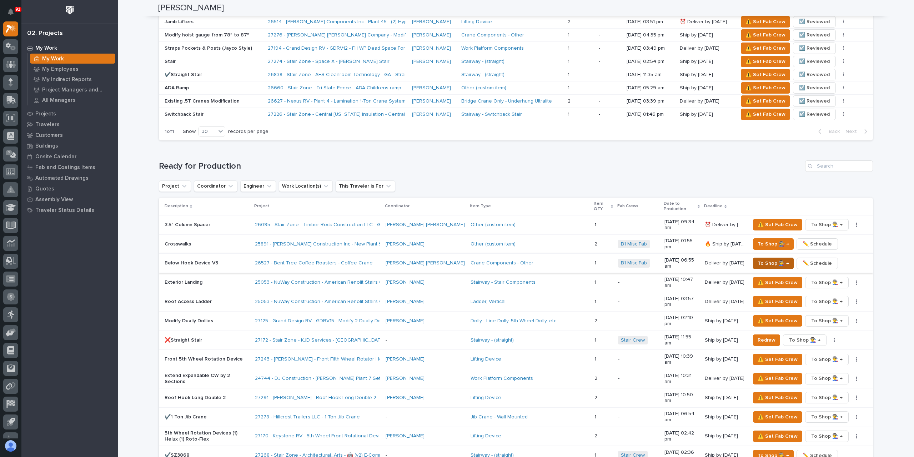
click at [767, 259] on span "To Shop 👨‍🏭 →" at bounding box center [773, 263] width 31 height 9
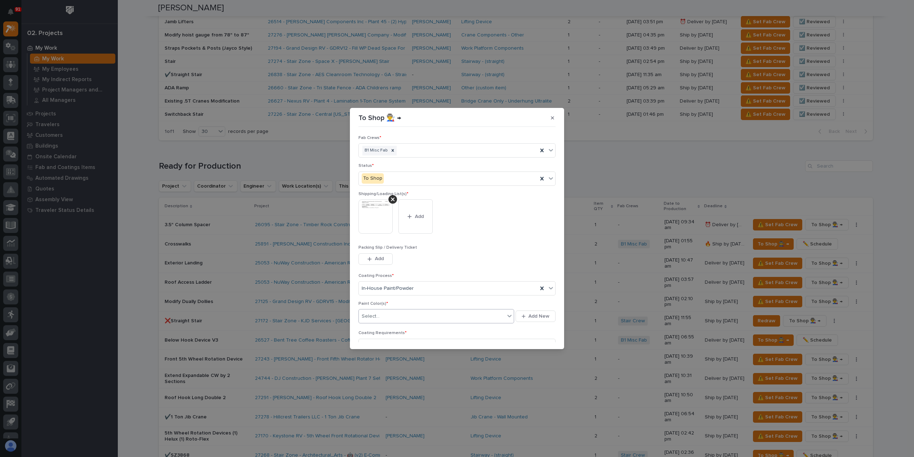
click at [391, 312] on div "Select..." at bounding box center [432, 316] width 146 height 12
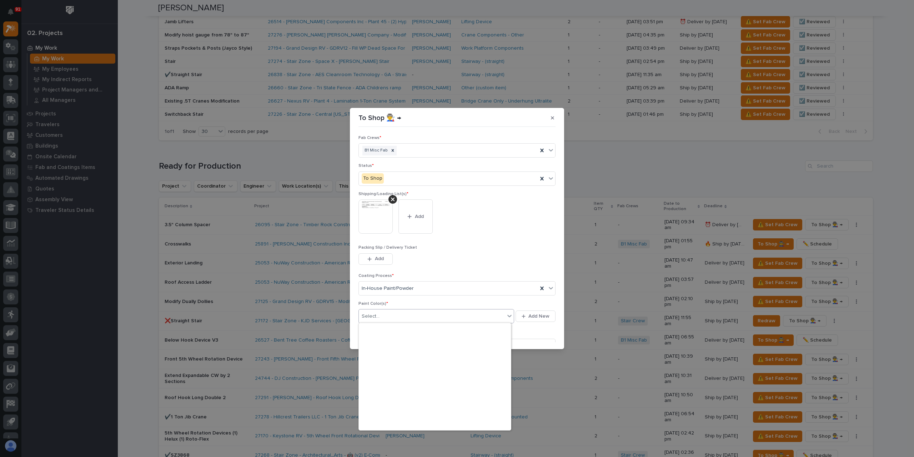
scroll to position [218, 0]
click at [380, 364] on div "Paint Yellow" at bounding box center [435, 361] width 152 height 12
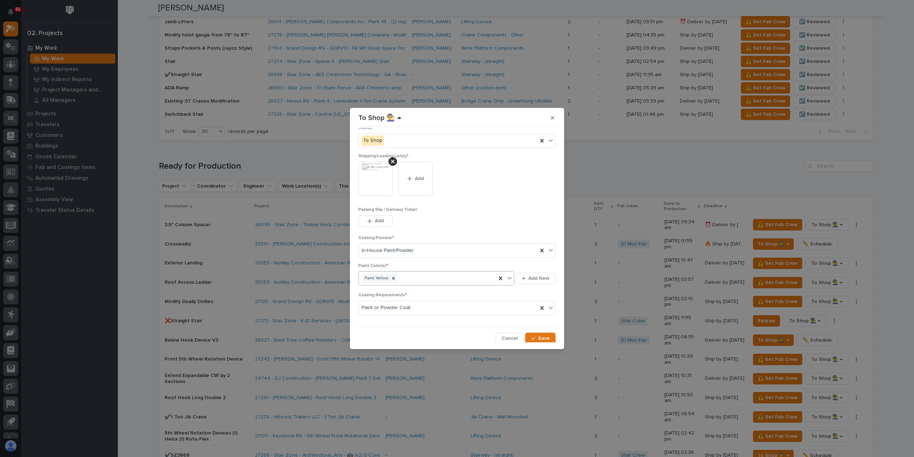
scroll to position [38, 0]
click at [541, 335] on span "Save" at bounding box center [544, 338] width 12 height 6
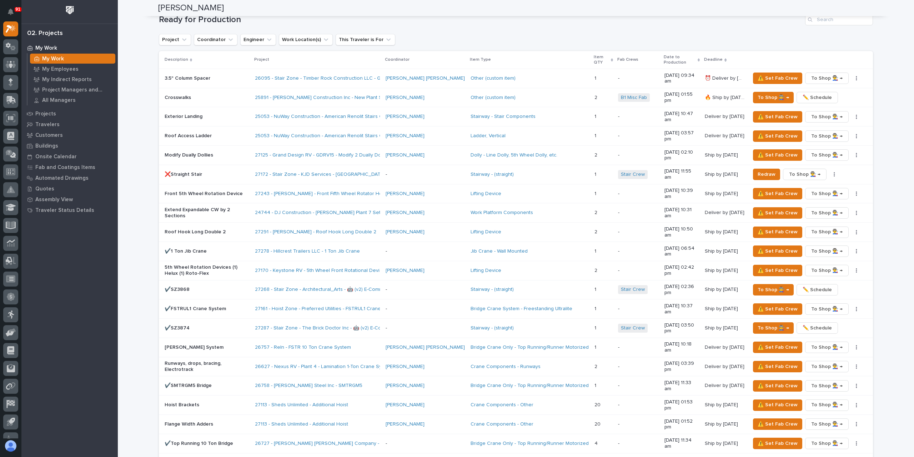
scroll to position [643, 0]
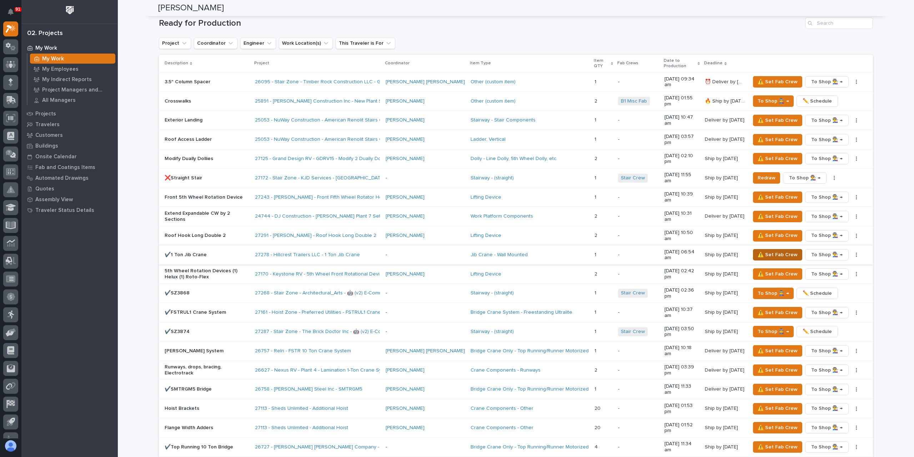
click at [768, 249] on button "⚠️ Set Fab Crew" at bounding box center [777, 254] width 49 height 11
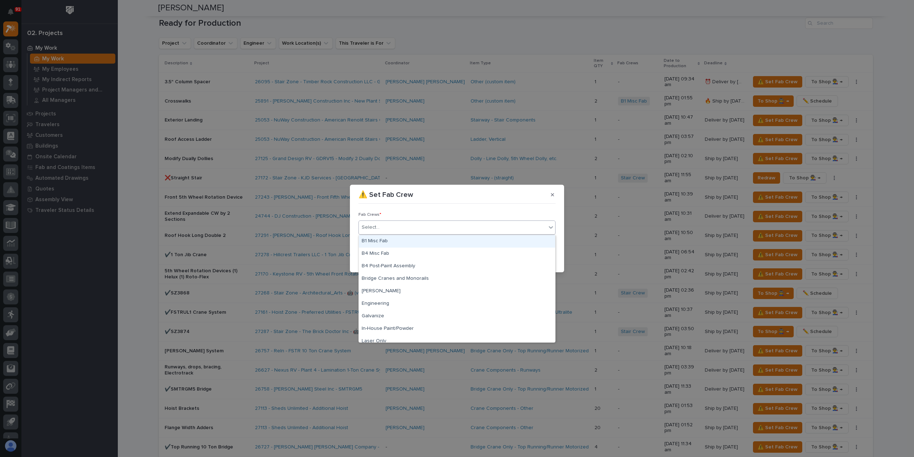
click at [383, 226] on div "Select..." at bounding box center [452, 227] width 187 height 12
click at [394, 242] on div "B1 Misc Fab" at bounding box center [457, 241] width 196 height 12
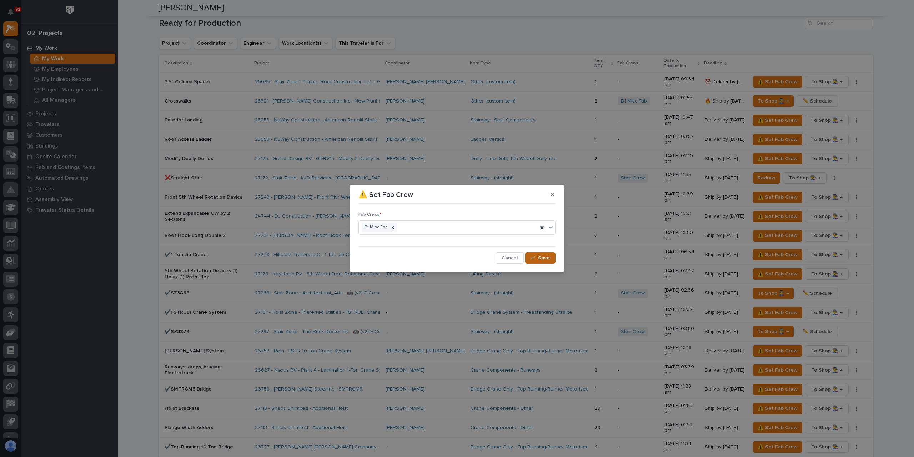
click at [541, 255] on span "Save" at bounding box center [544, 258] width 12 height 6
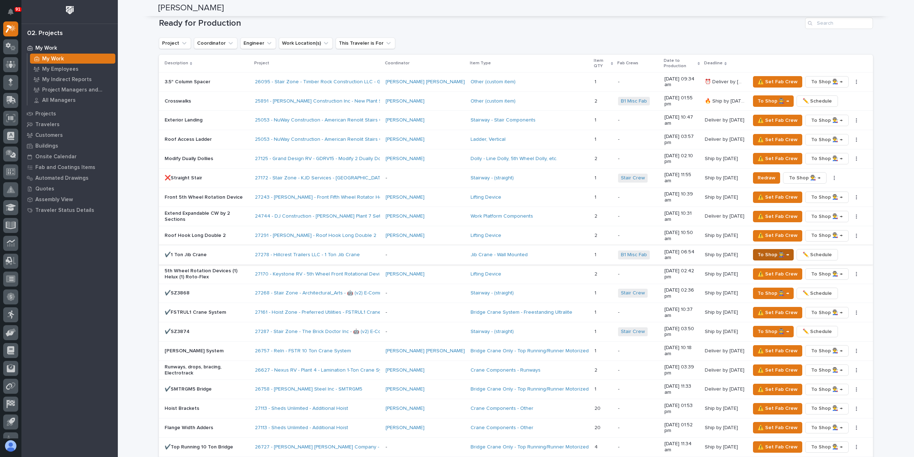
click at [769, 250] on span "To Shop 👨‍🏭 →" at bounding box center [773, 254] width 31 height 9
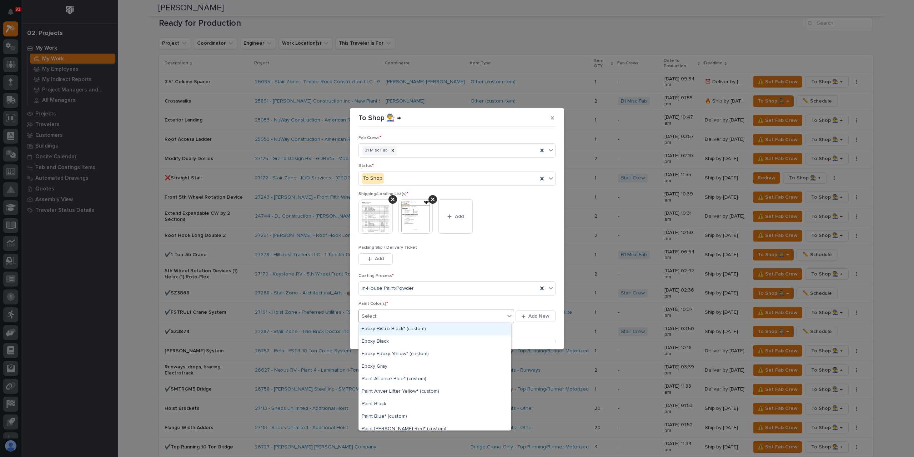
click at [389, 316] on div "Select..." at bounding box center [432, 316] width 146 height 12
click at [387, 400] on div "Paint Yellow" at bounding box center [435, 400] width 152 height 12
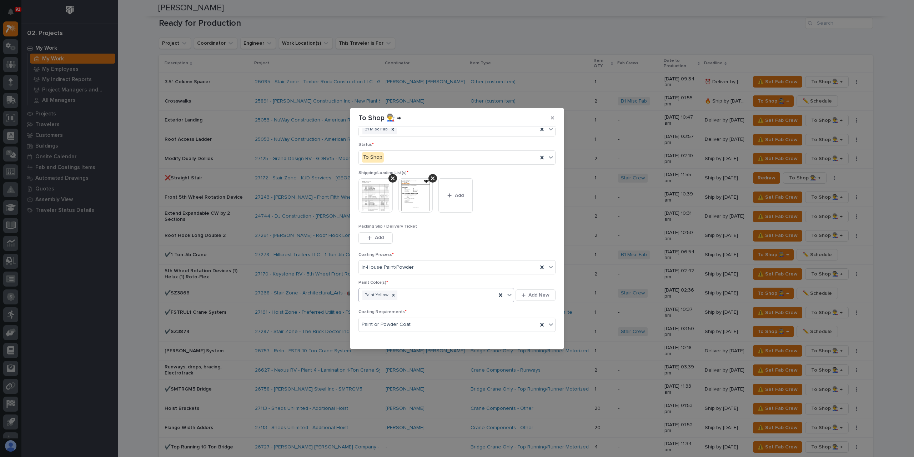
scroll to position [38, 0]
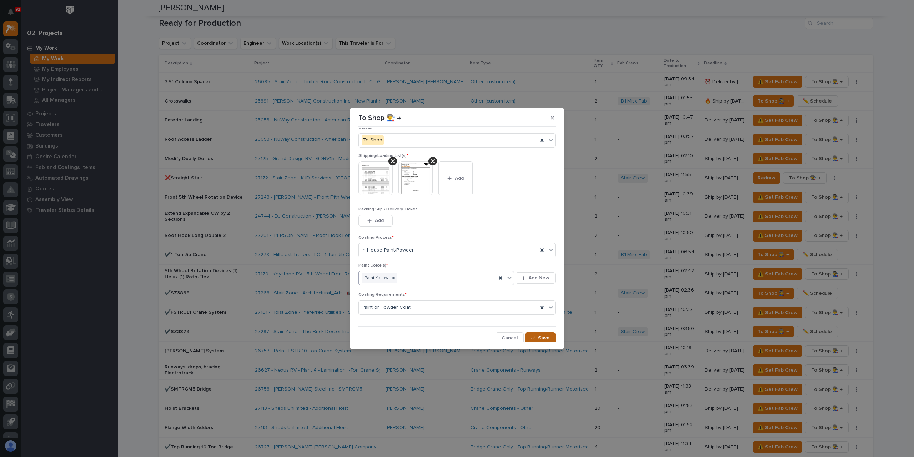
click at [532, 333] on button "Save" at bounding box center [540, 337] width 30 height 11
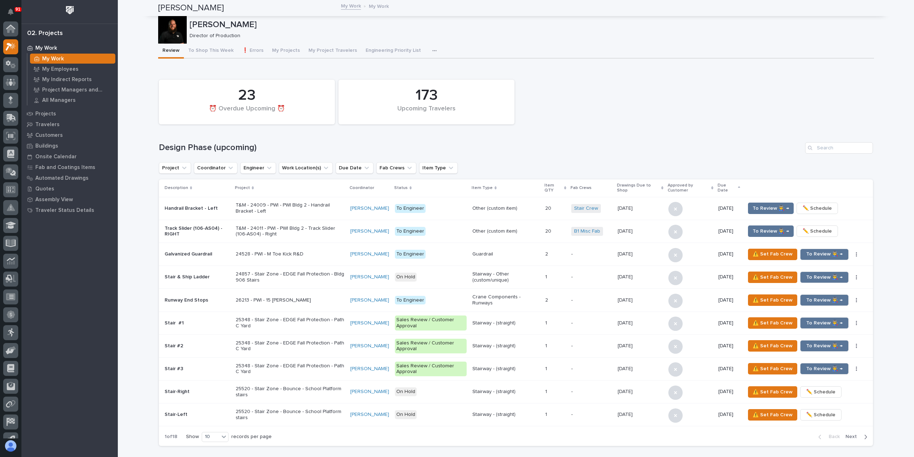
scroll to position [18, 0]
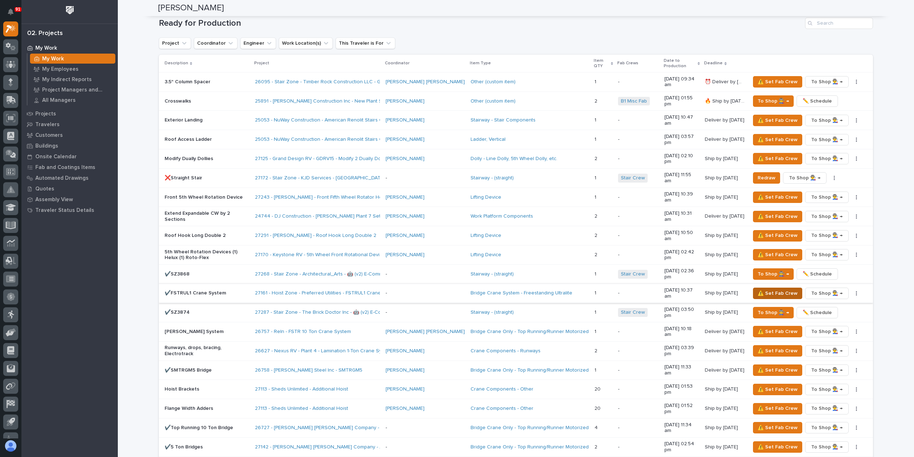
click at [762, 289] on span "⚠️ Set Fab Crew" at bounding box center [778, 293] width 40 height 9
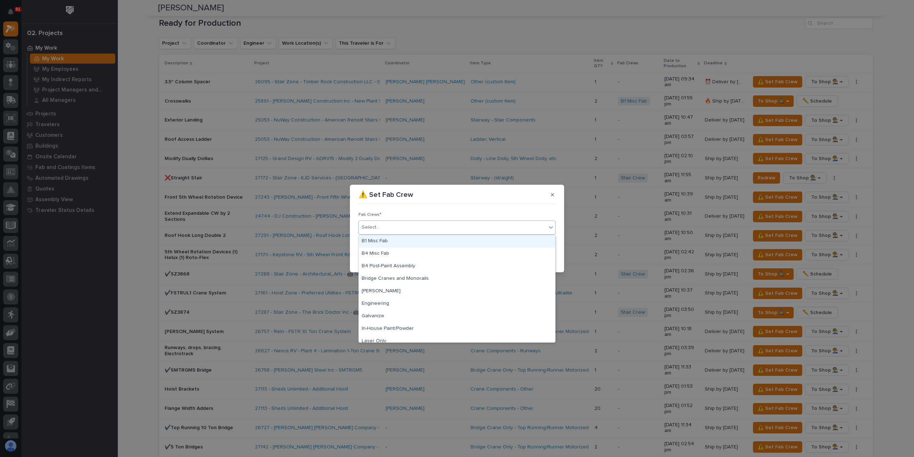
click at [386, 227] on div "Select..." at bounding box center [452, 227] width 187 height 12
click at [398, 278] on div "Bridge Cranes and Monorails" at bounding box center [457, 278] width 196 height 12
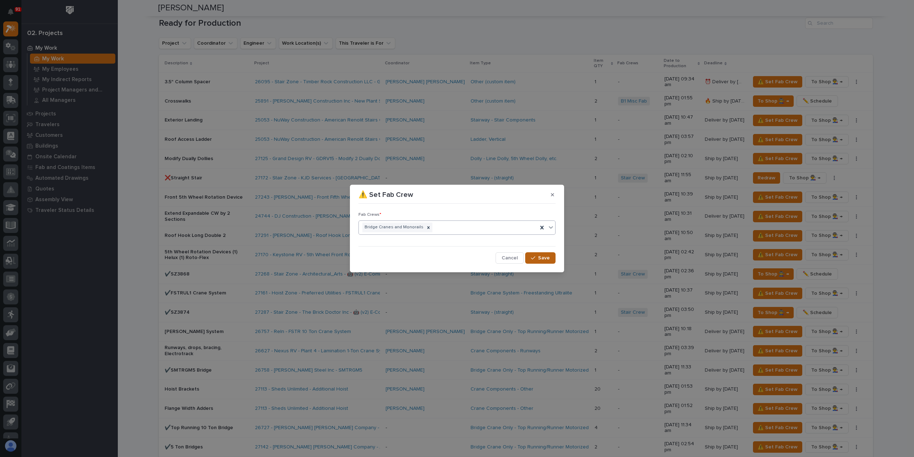
click at [531, 256] on button "Save" at bounding box center [540, 257] width 30 height 11
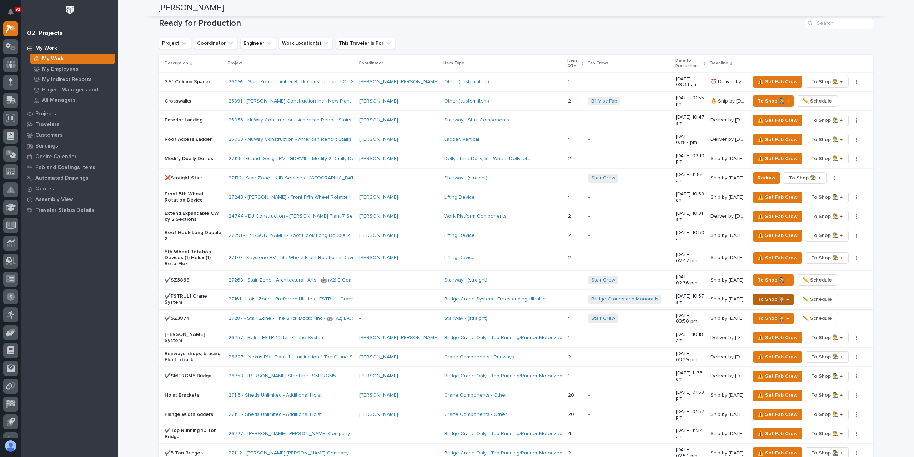
click at [762, 295] on span "To Shop 👨‍🏭 →" at bounding box center [773, 299] width 31 height 9
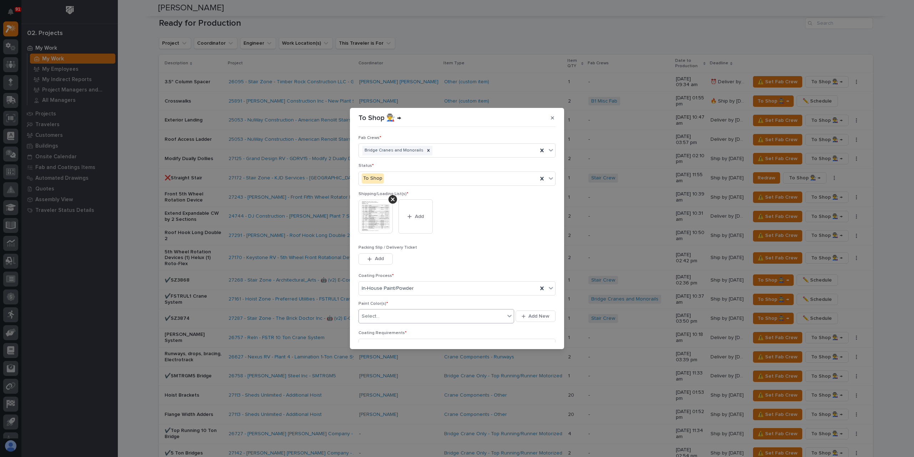
click at [383, 310] on div "Select..." at bounding box center [432, 316] width 146 height 12
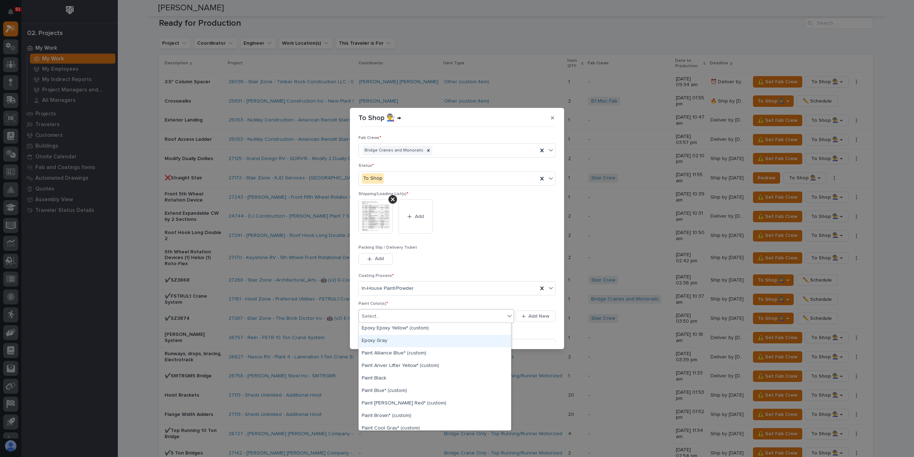
scroll to position [107, 0]
click at [382, 384] on div "Paint Gray" at bounding box center [435, 384] width 152 height 12
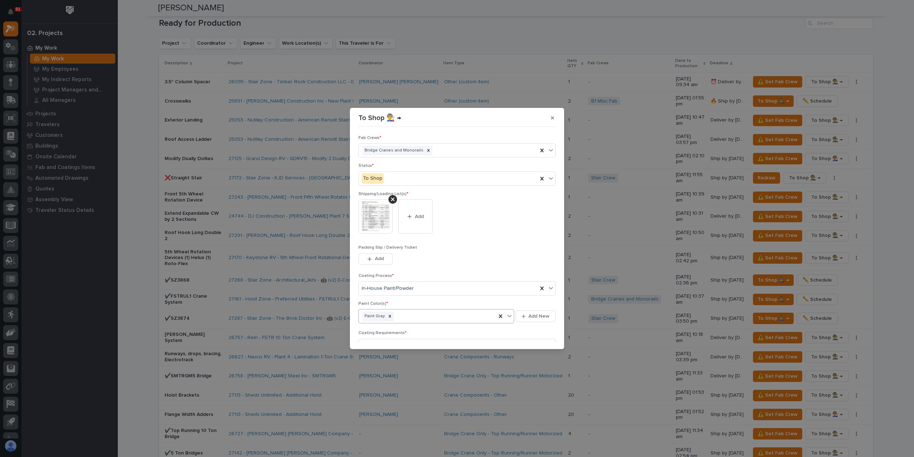
click at [409, 319] on div "Paint Gray" at bounding box center [427, 316] width 137 height 12
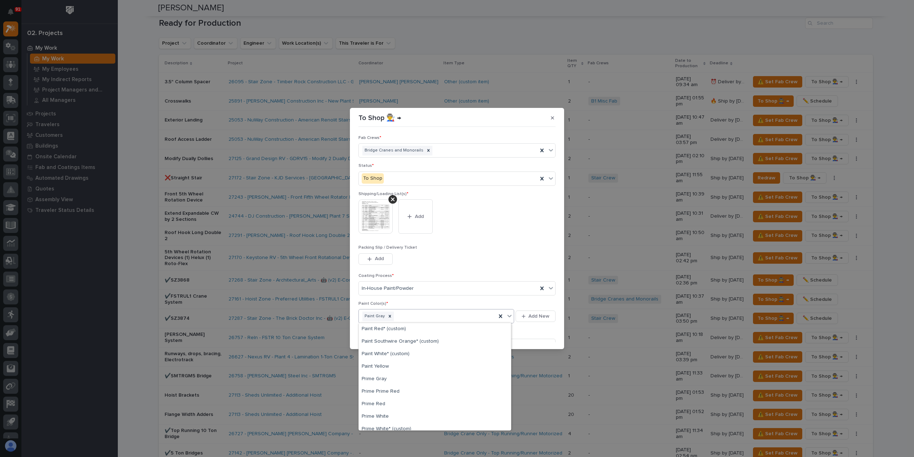
scroll to position [205, 0]
click at [381, 361] on div "Paint Yellow" at bounding box center [435, 361] width 152 height 12
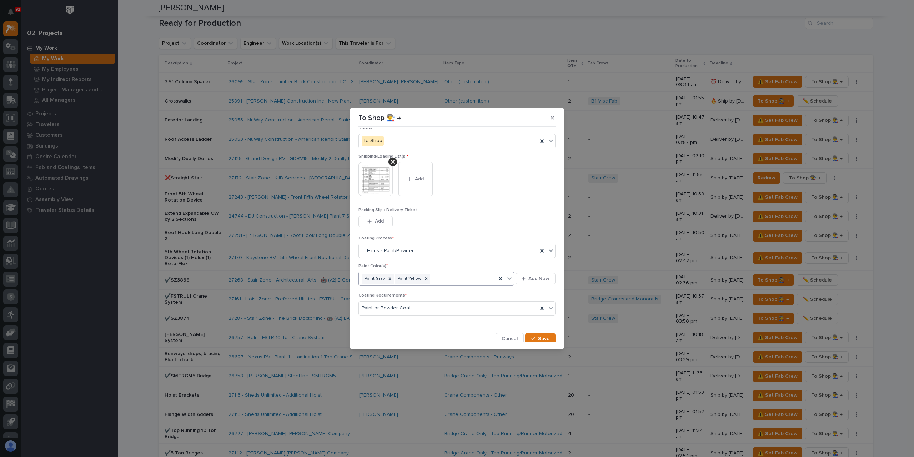
scroll to position [38, 0]
click at [539, 333] on button "Save" at bounding box center [540, 337] width 30 height 11
